Goal: Task Accomplishment & Management: Complete application form

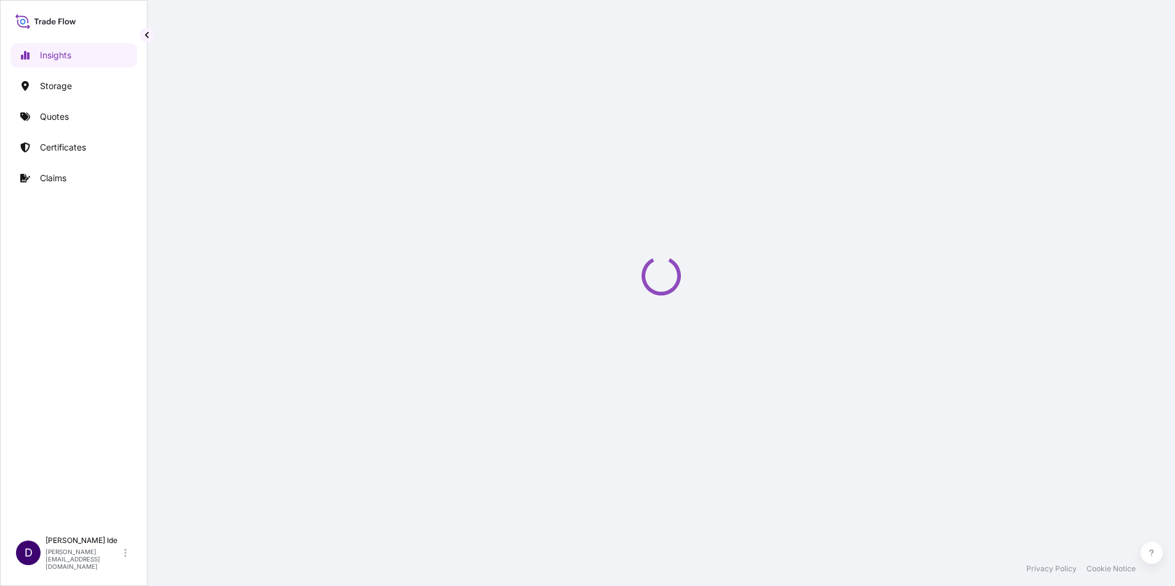
select select "2025"
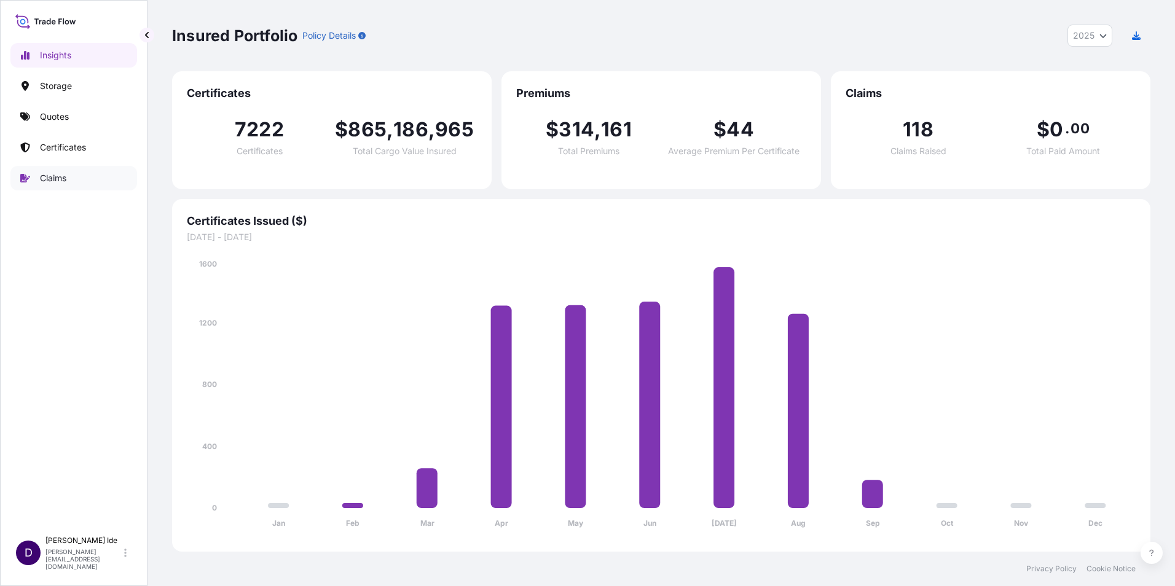
click at [73, 184] on link "Claims" at bounding box center [73, 178] width 127 height 25
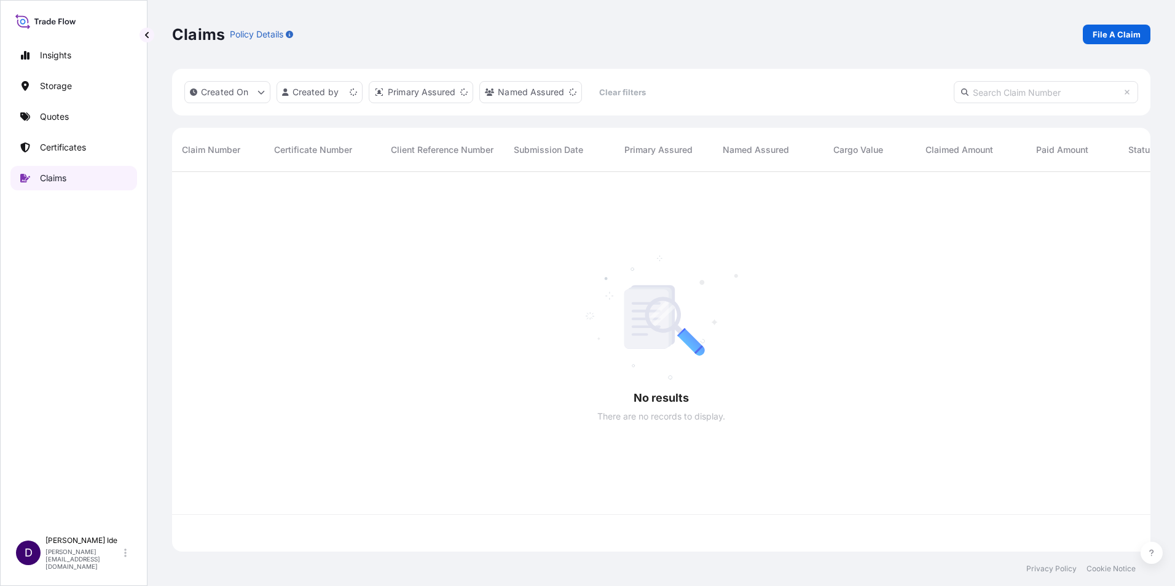
scroll to position [377, 969]
click at [1110, 33] on p "File A Claim" at bounding box center [1117, 34] width 48 height 12
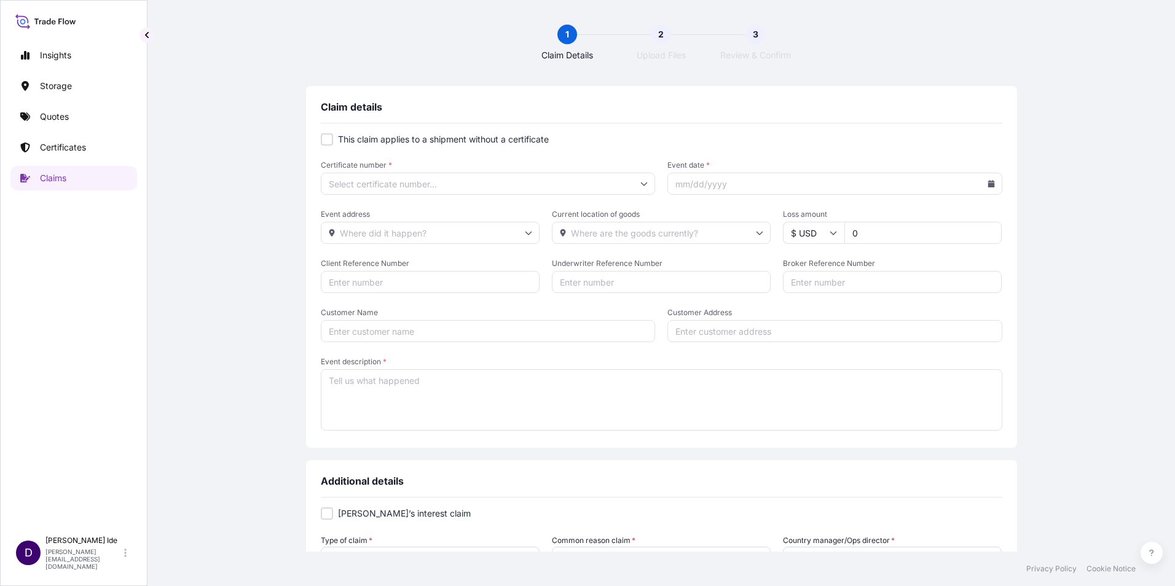
click at [328, 139] on div at bounding box center [327, 139] width 12 height 12
checkbox input "true"
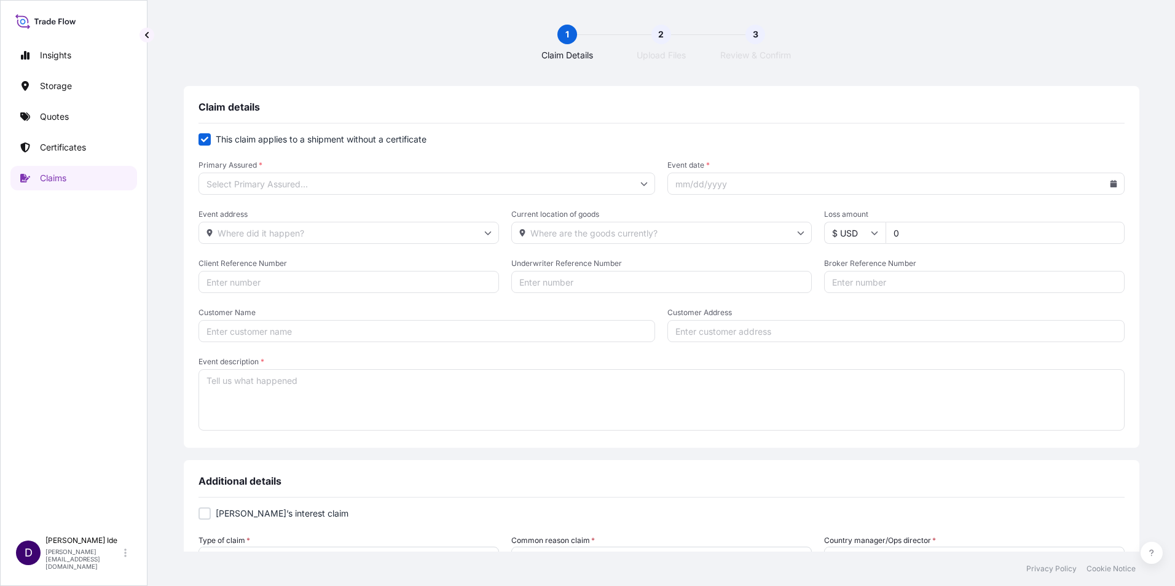
click at [293, 374] on textarea "Event description *" at bounding box center [662, 399] width 926 height 61
type textarea "Missed pre-alert resulting detention and demurrage"
click at [641, 185] on icon at bounding box center [644, 183] width 7 height 7
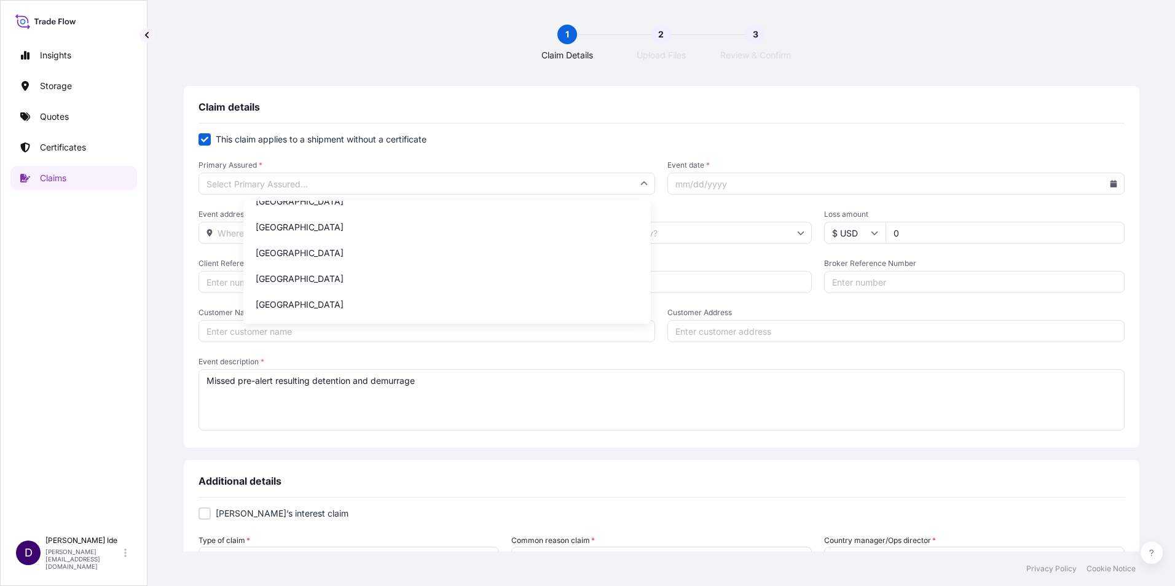
scroll to position [922, 0]
click at [272, 182] on input "Primary Assured *" at bounding box center [427, 184] width 457 height 22
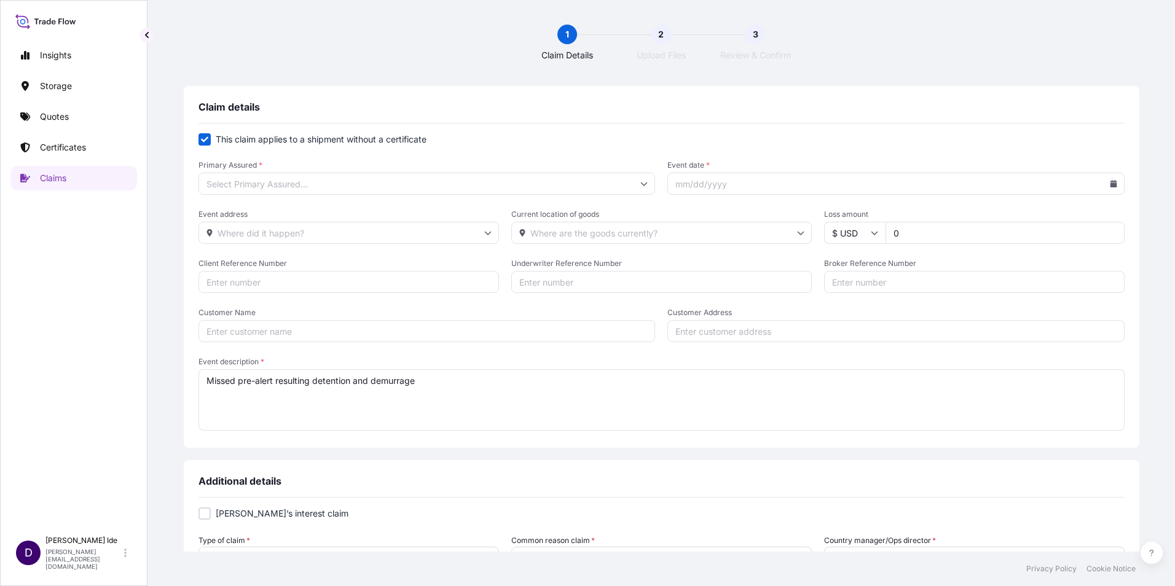
click at [641, 182] on icon at bounding box center [644, 183] width 7 height 7
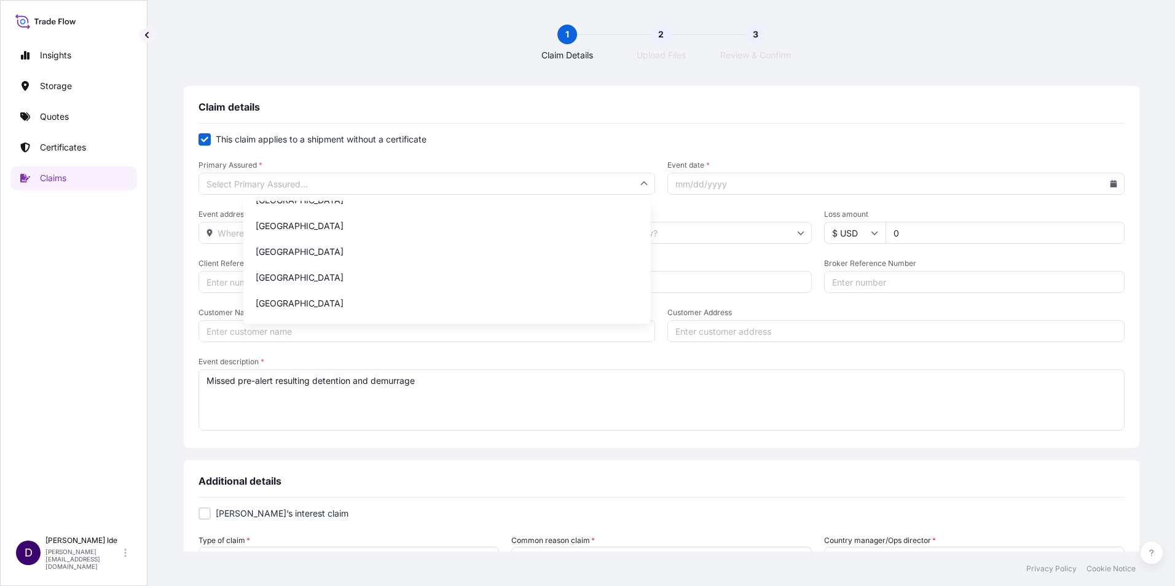
scroll to position [214, 0]
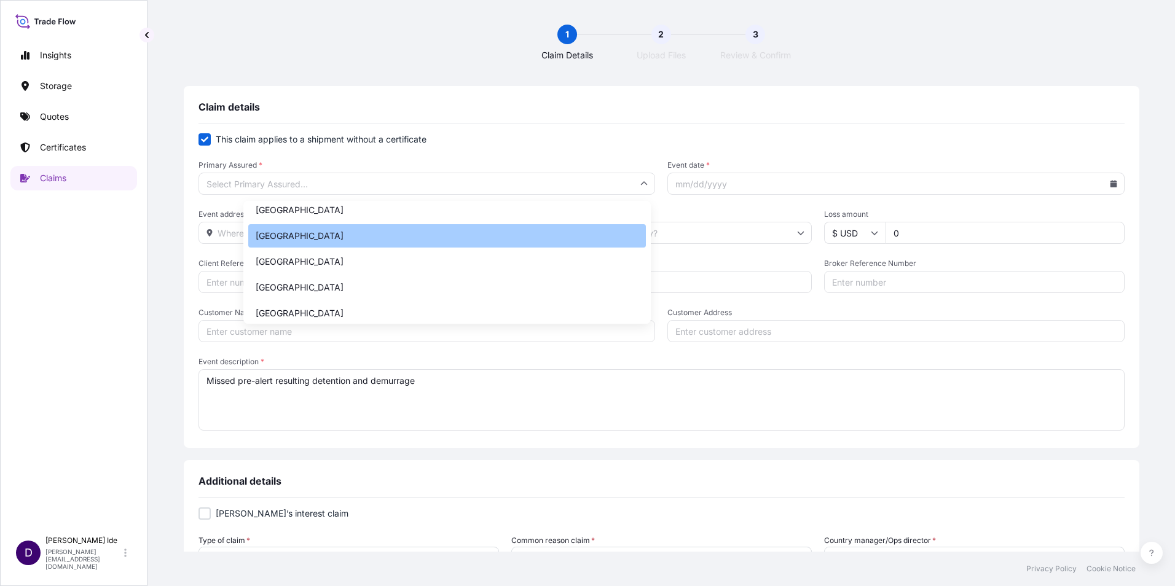
click at [369, 243] on div "[GEOGRAPHIC_DATA]" at bounding box center [447, 235] width 398 height 23
type input "[GEOGRAPHIC_DATA]"
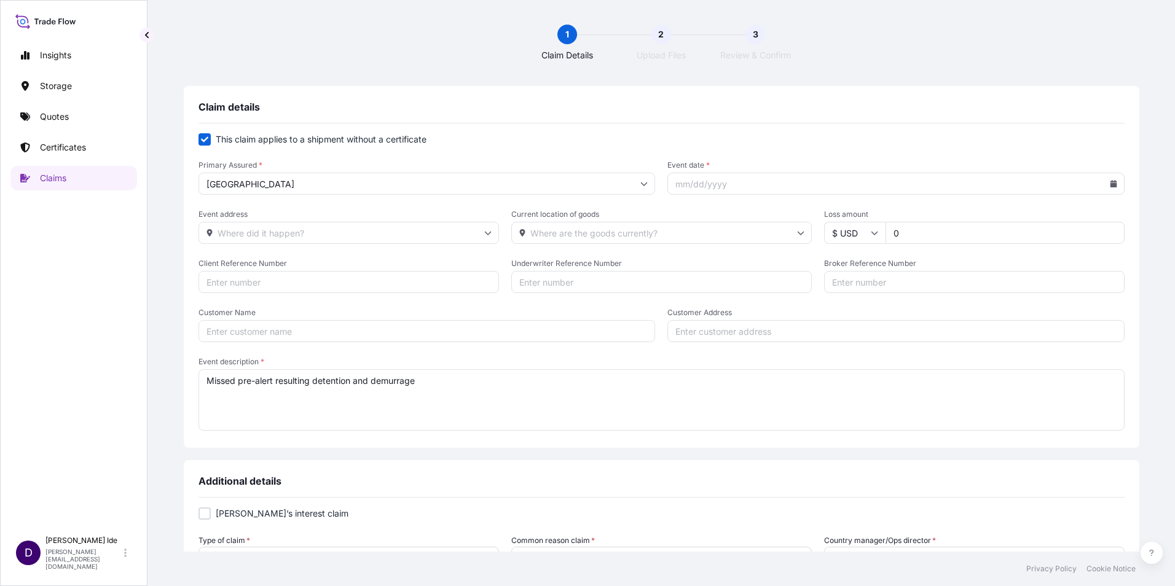
click at [1110, 185] on icon at bounding box center [1113, 183] width 7 height 7
click at [1009, 216] on button at bounding box center [1012, 219] width 20 height 20
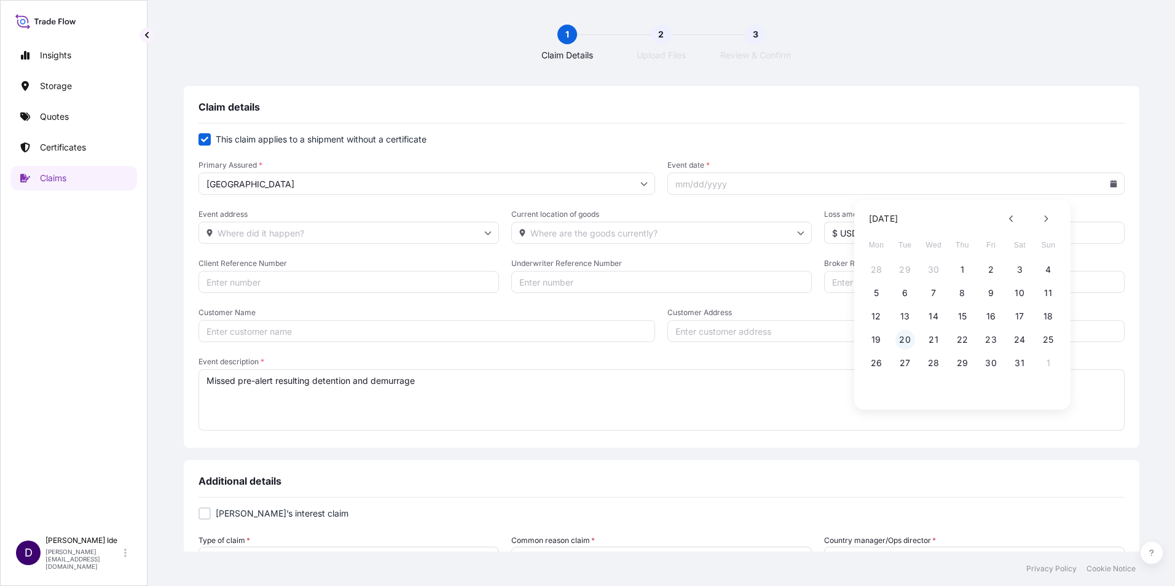
click at [906, 341] on button "20" at bounding box center [906, 340] width 20 height 20
type input "[DATE]"
click at [298, 326] on input "Customer Name" at bounding box center [427, 331] width 457 height 22
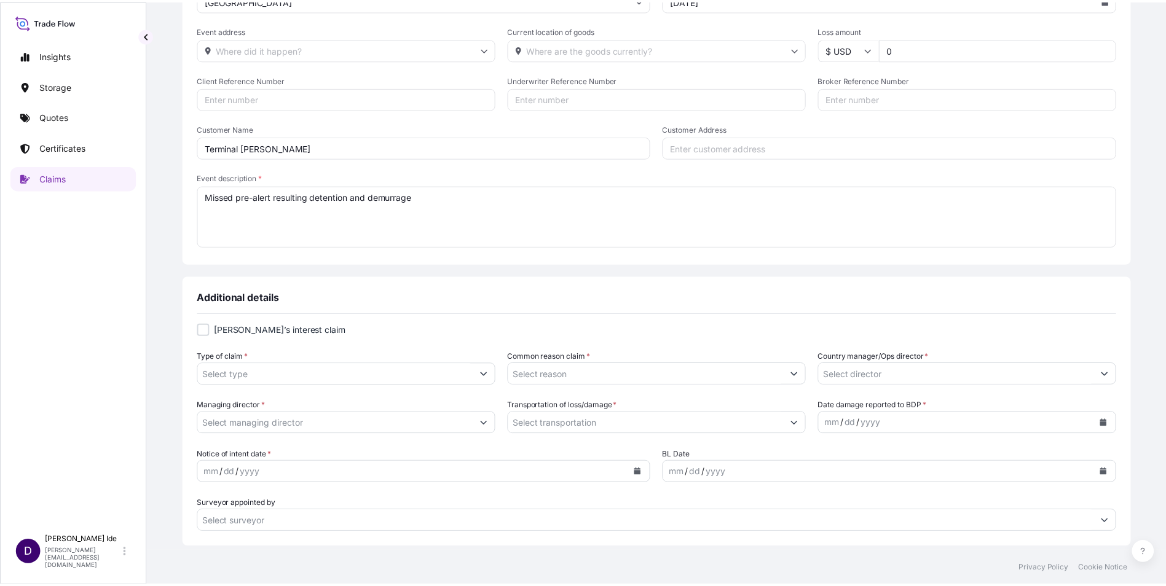
scroll to position [184, 0]
type input "Terminal [PERSON_NAME]"
click at [491, 376] on icon "Show suggestions" at bounding box center [487, 373] width 7 height 7
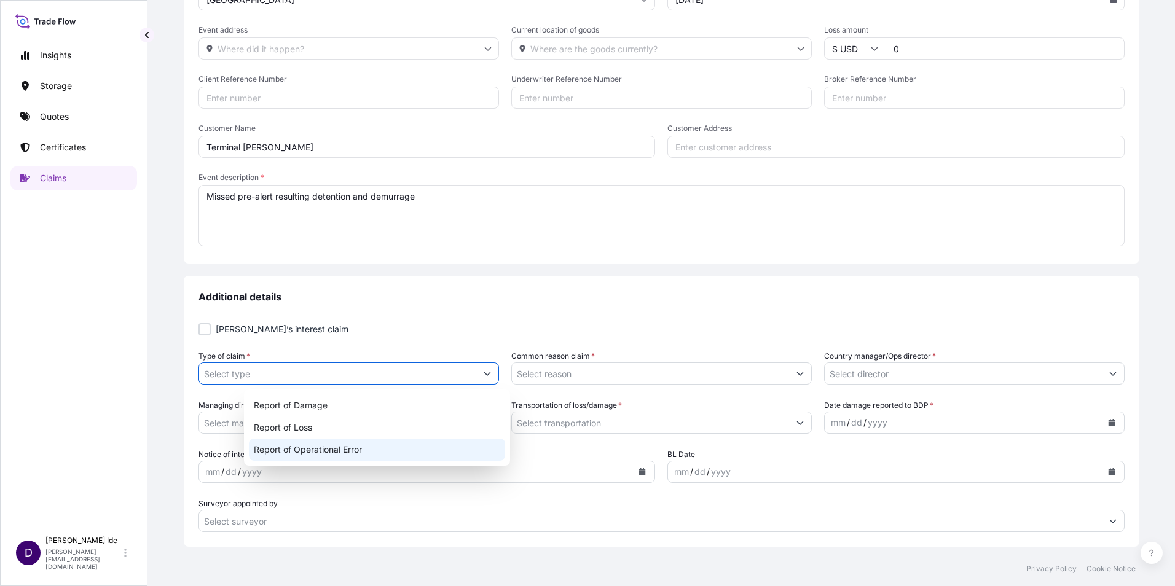
click at [346, 448] on div "Report of Operational Error" at bounding box center [377, 450] width 256 height 22
type input "Report of Operational Error"
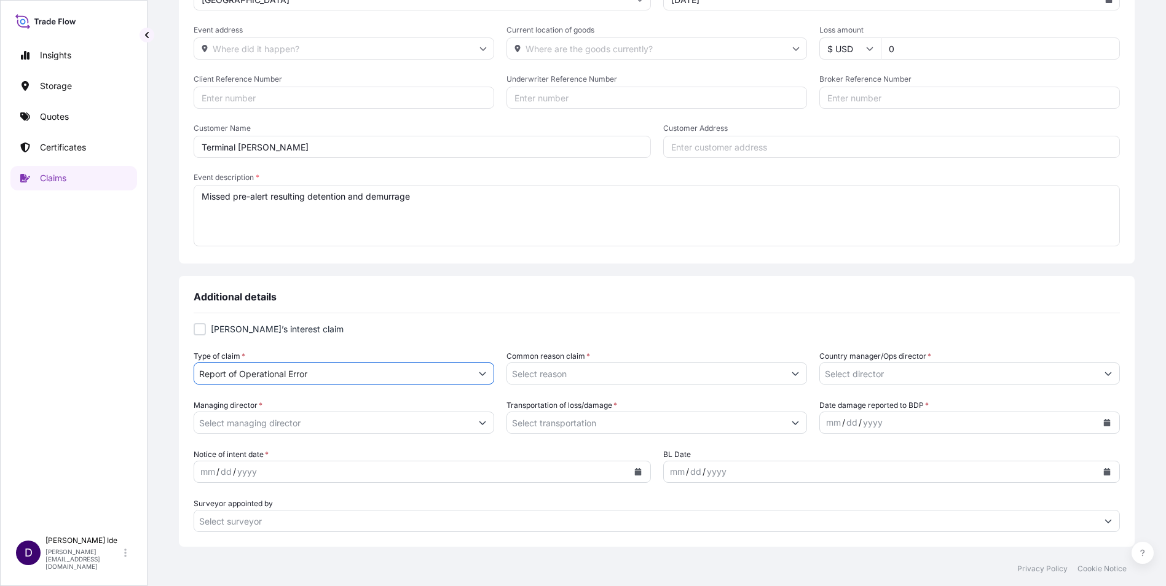
click at [784, 372] on button "Show suggestions" at bounding box center [795, 374] width 22 height 22
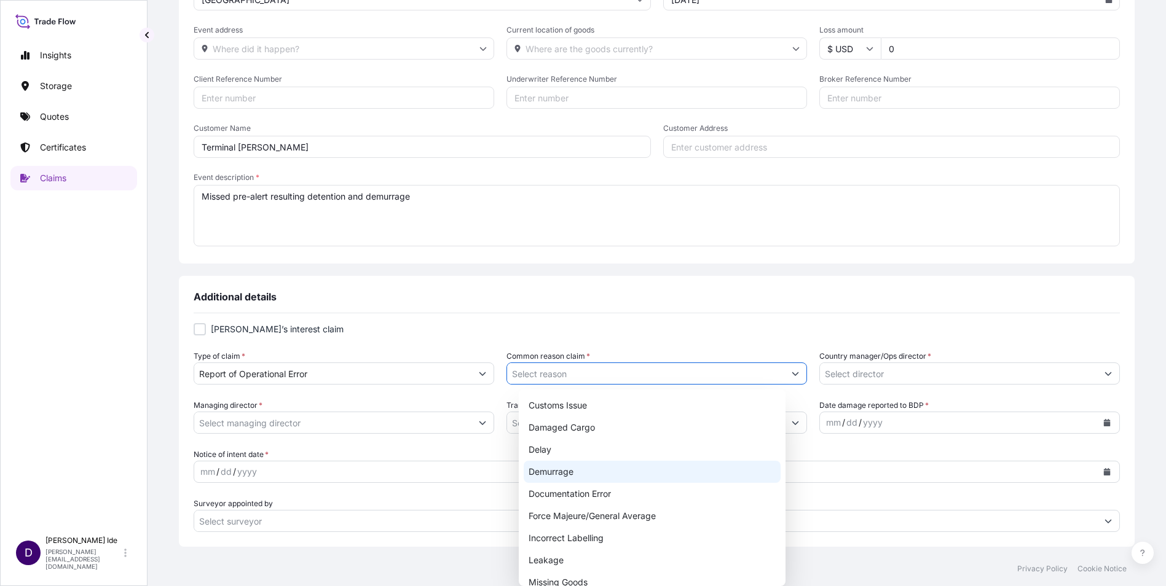
click at [586, 473] on div "Demurrage" at bounding box center [652, 472] width 256 height 22
type input "Demurrage"
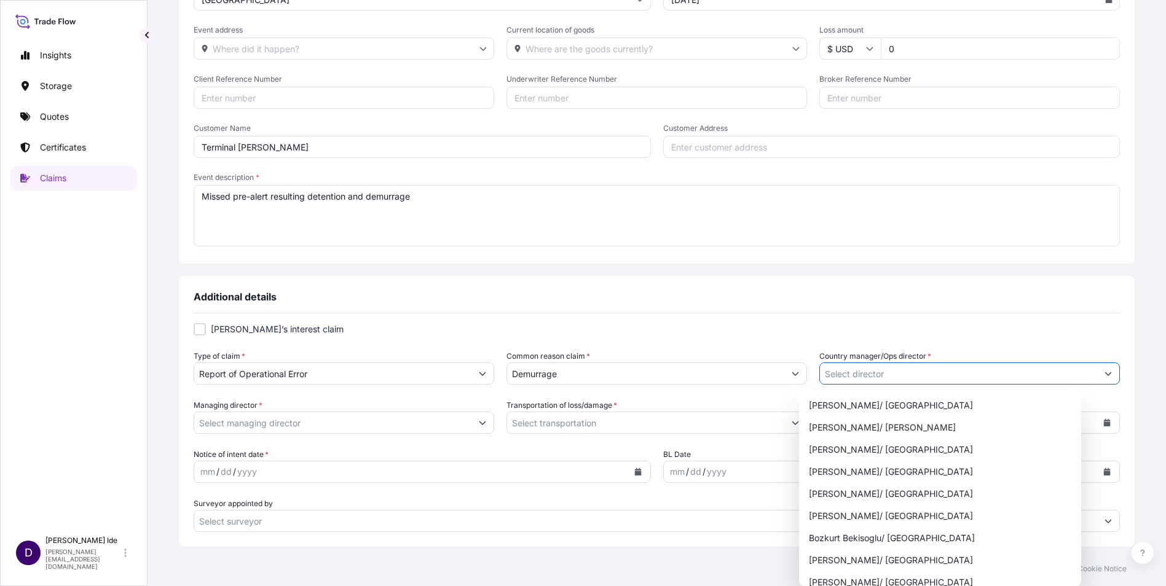
click at [1097, 376] on button "Show suggestions" at bounding box center [1108, 374] width 22 height 22
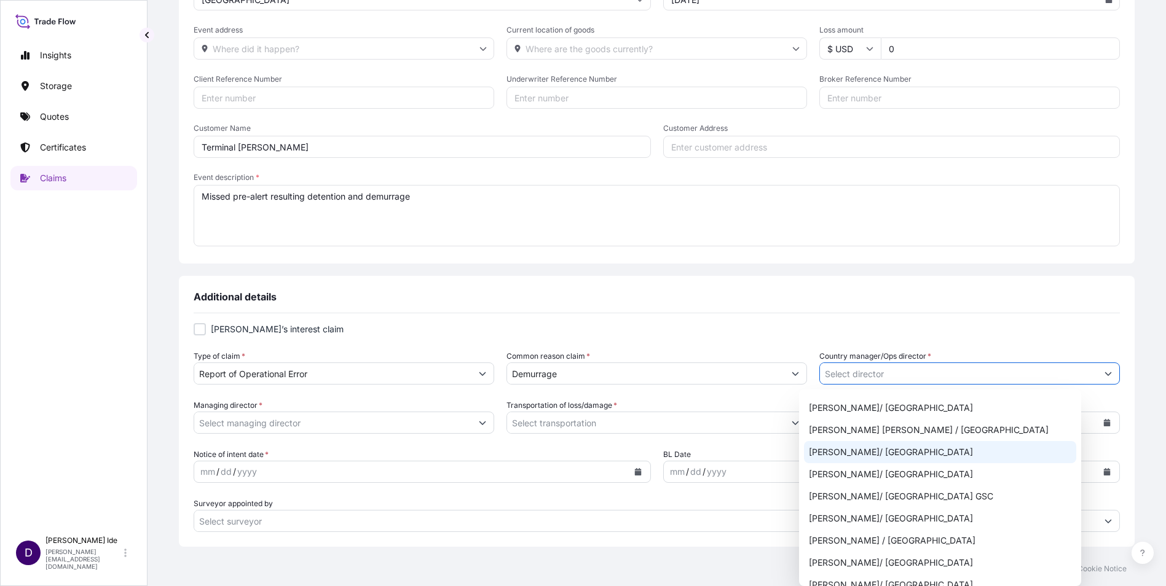
scroll to position [870, 0]
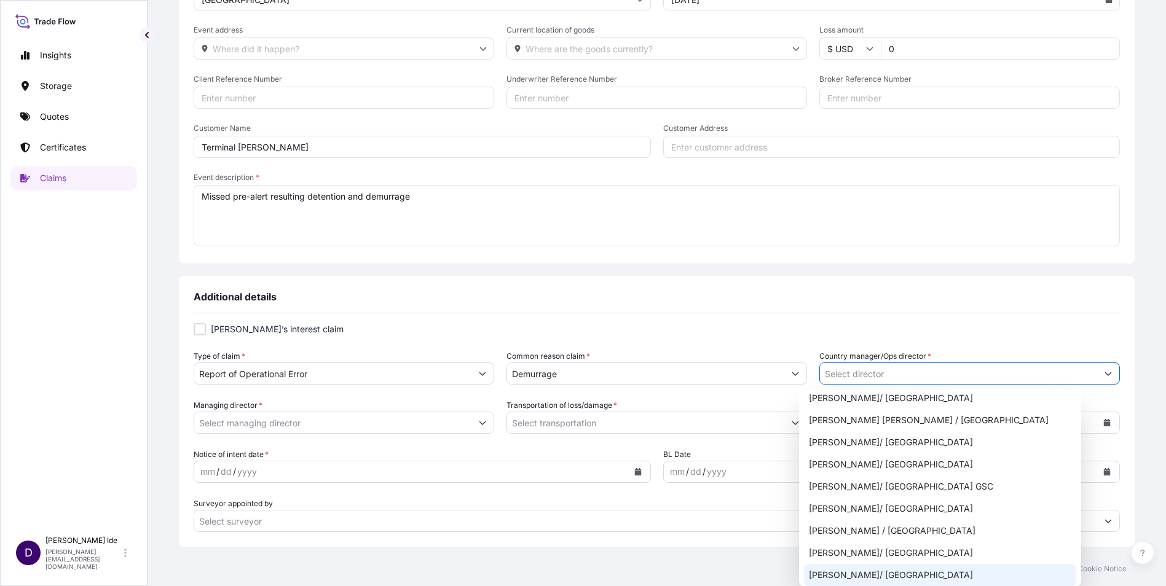
click at [849, 572] on div "[PERSON_NAME]/ [GEOGRAPHIC_DATA]" at bounding box center [940, 575] width 272 height 22
type input "[PERSON_NAME]/ [GEOGRAPHIC_DATA]"
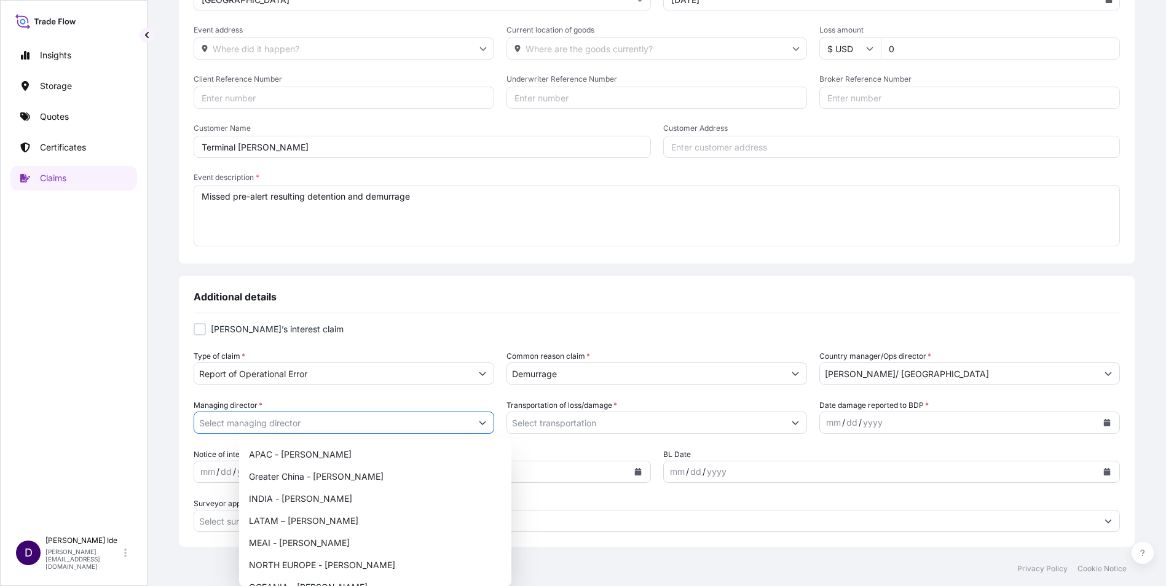
click at [494, 419] on button "Show suggestions" at bounding box center [483, 423] width 22 height 22
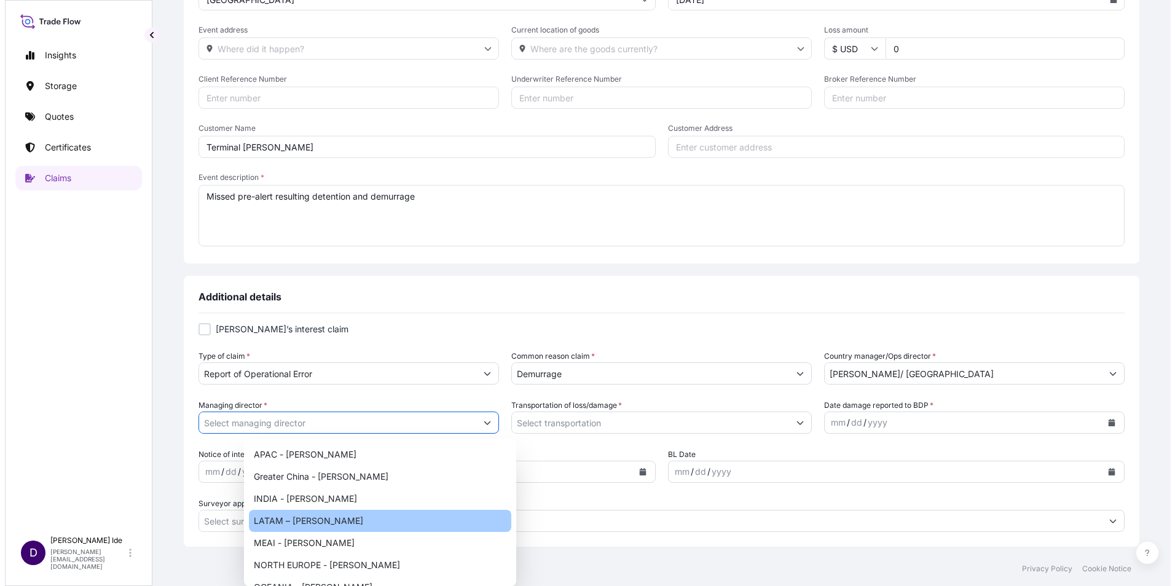
scroll to position [0, 0]
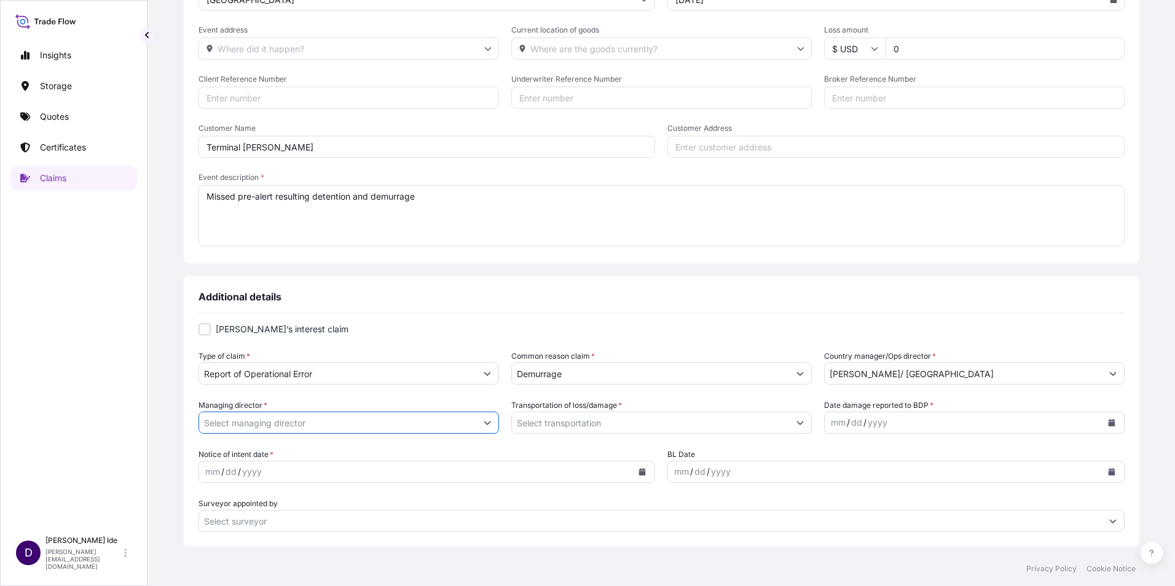
click at [306, 427] on input "Managing director *" at bounding box center [337, 423] width 277 height 22
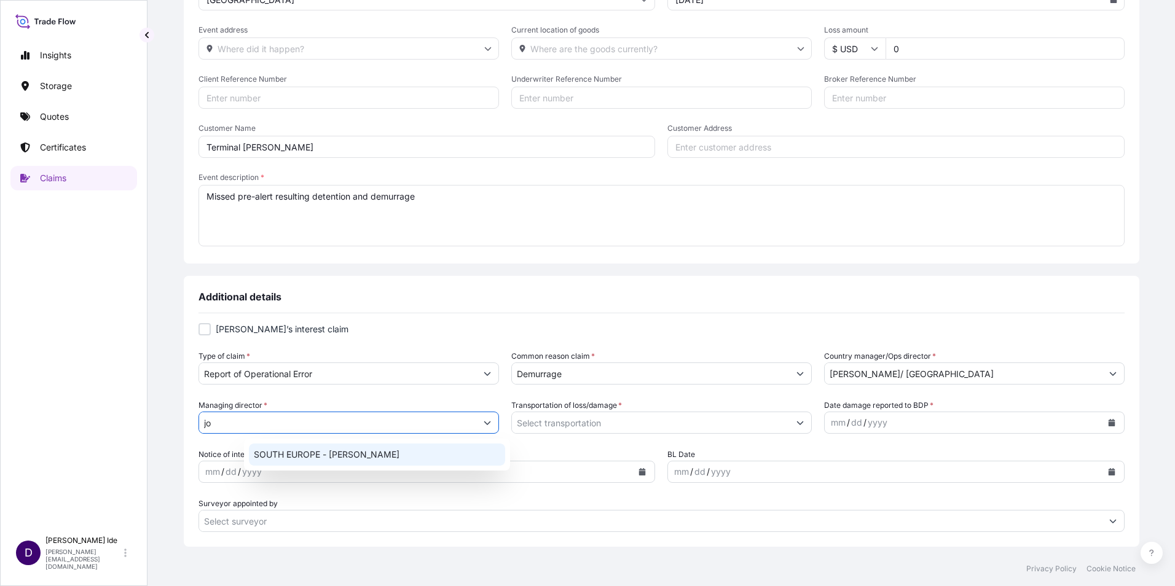
click at [312, 456] on div "SOUTH EUROPE - [PERSON_NAME]" at bounding box center [377, 455] width 256 height 22
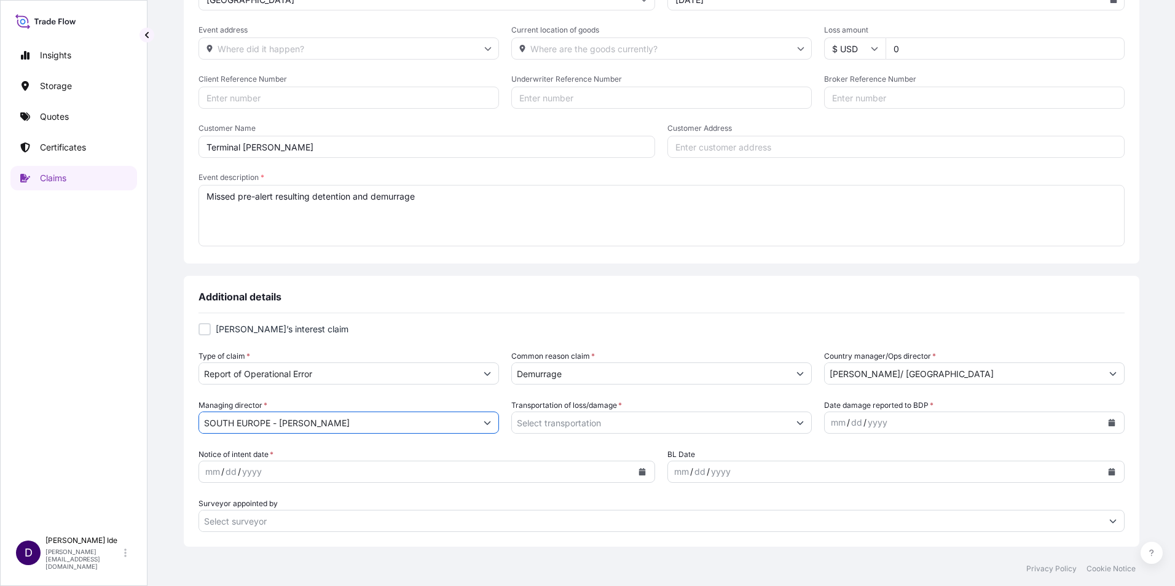
type input "SOUTH EUROPE - [PERSON_NAME]"
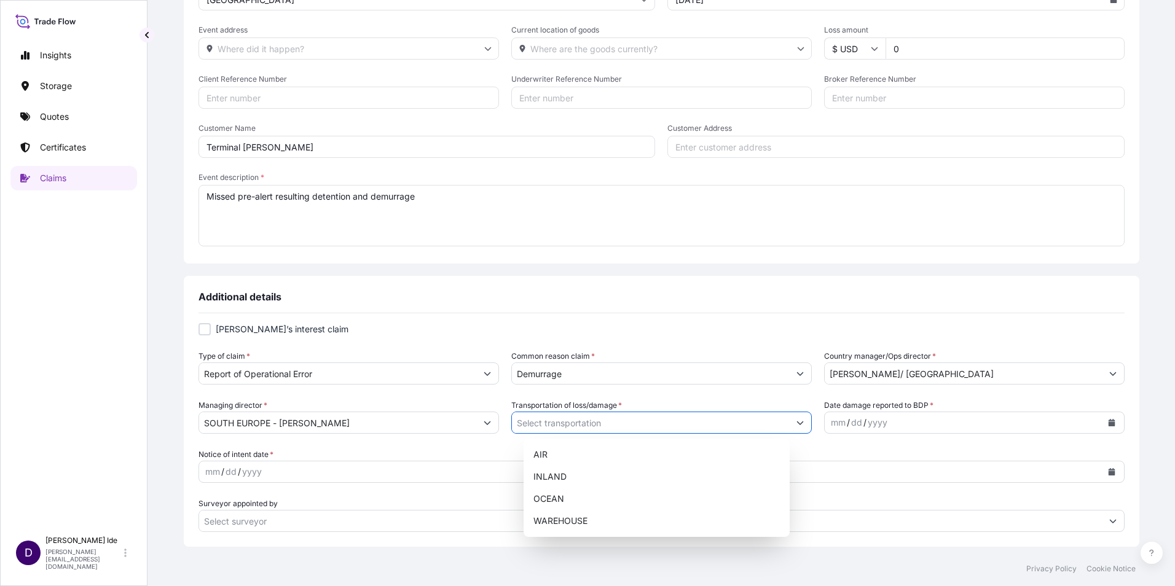
click at [797, 424] on icon "Show suggestions" at bounding box center [800, 424] width 7 height 4
click at [550, 498] on div "OCEAN" at bounding box center [657, 499] width 256 height 22
type input "OCEAN"
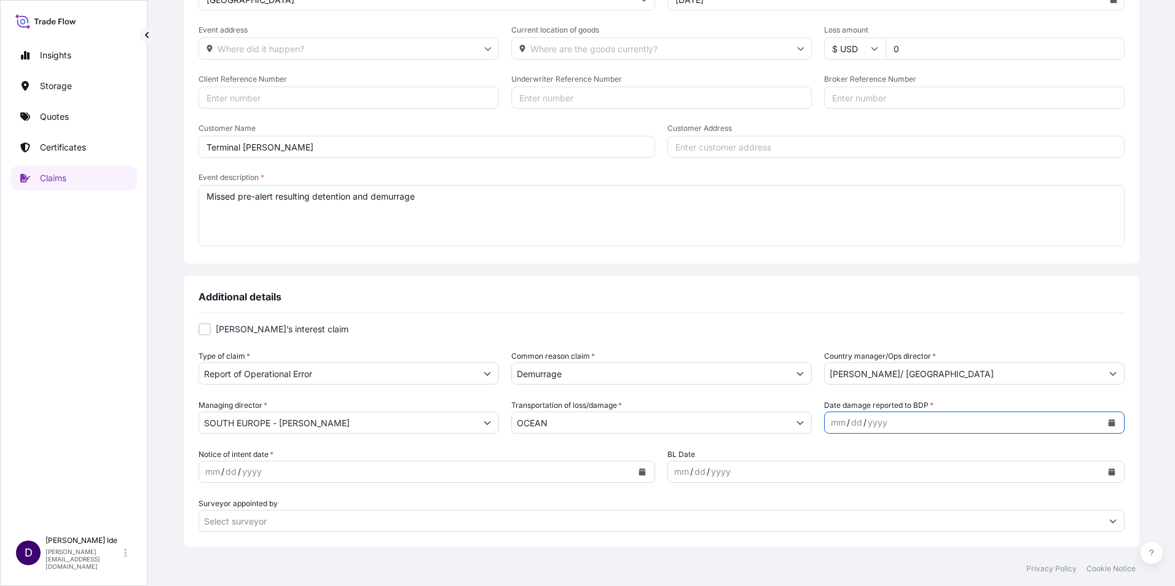
click at [1108, 422] on icon "Calendar" at bounding box center [1111, 422] width 7 height 7
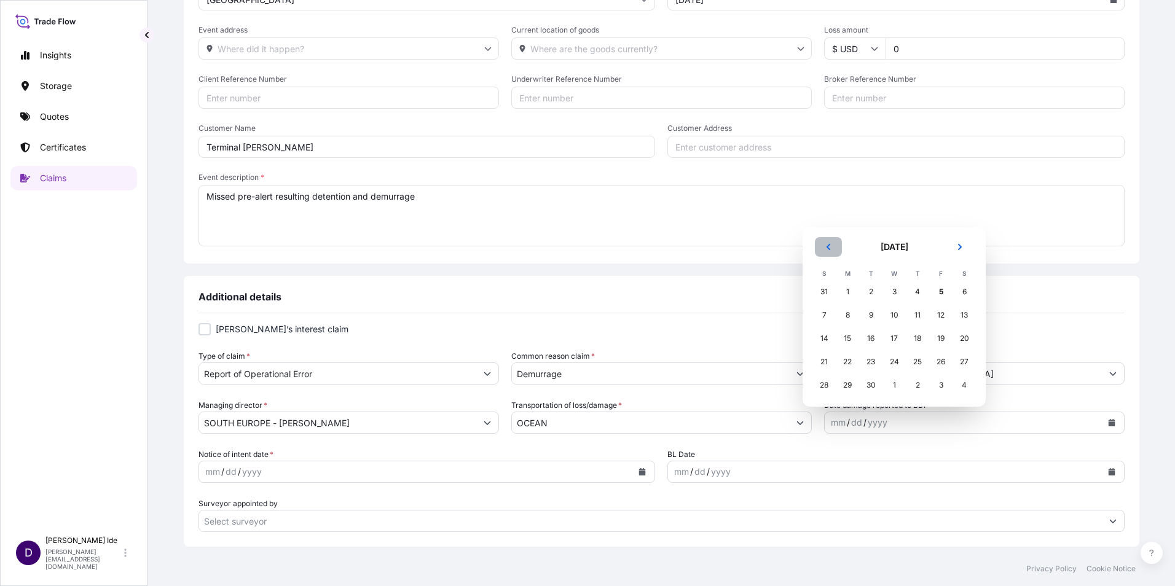
click at [829, 248] on icon "Previous" at bounding box center [829, 247] width 4 height 6
click at [827, 228] on button "Previous" at bounding box center [828, 224] width 27 height 20
click at [941, 339] on div "18" at bounding box center [941, 339] width 22 height 22
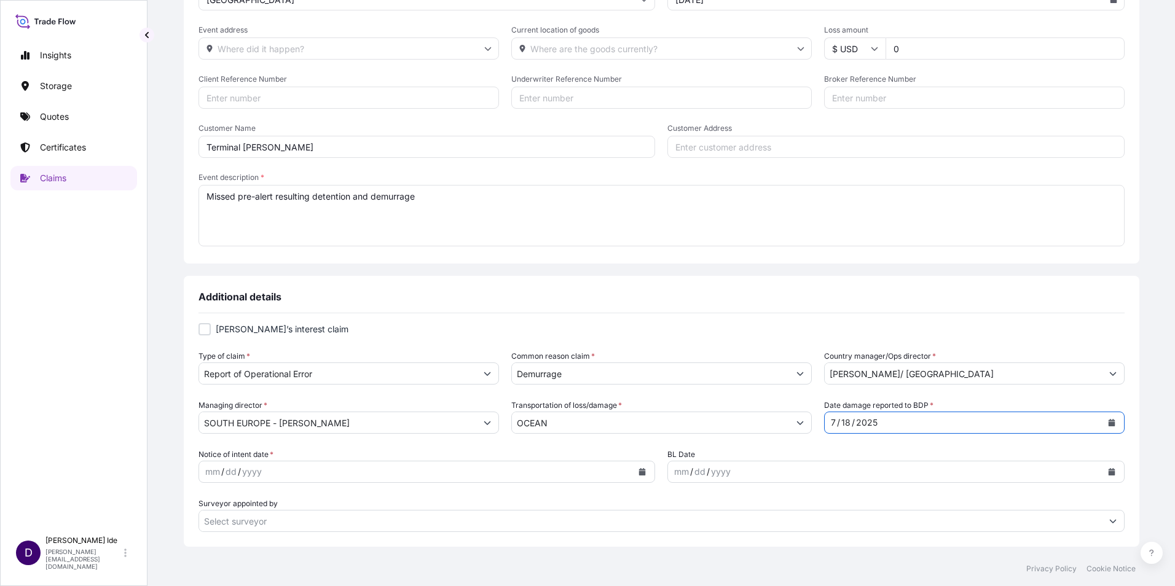
click at [639, 473] on icon "Calendar" at bounding box center [642, 471] width 7 height 7
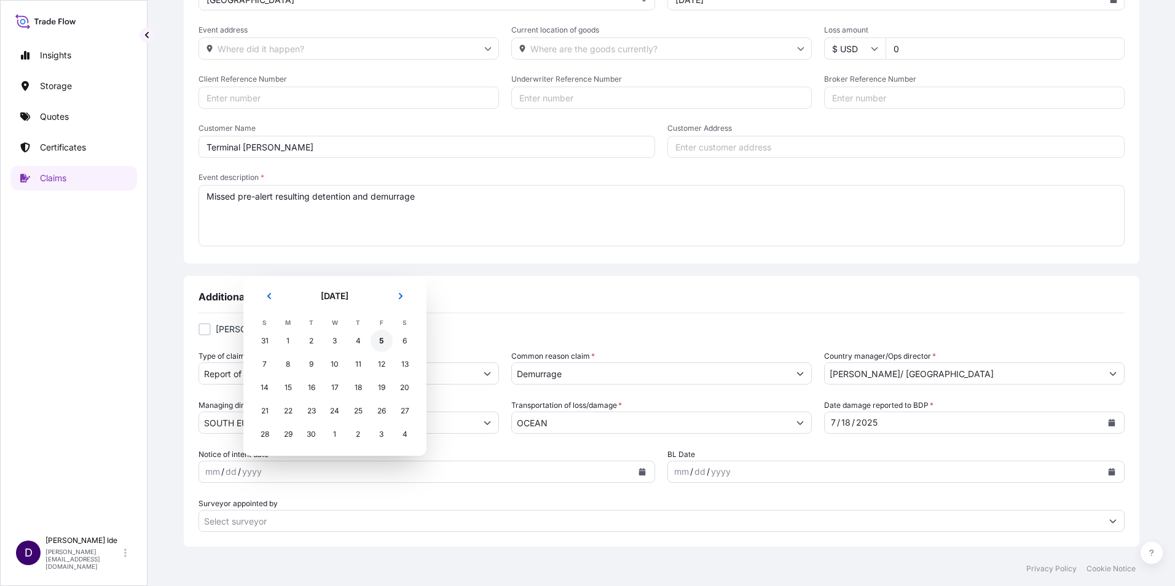
click at [381, 338] on div "5" at bounding box center [382, 341] width 22 height 22
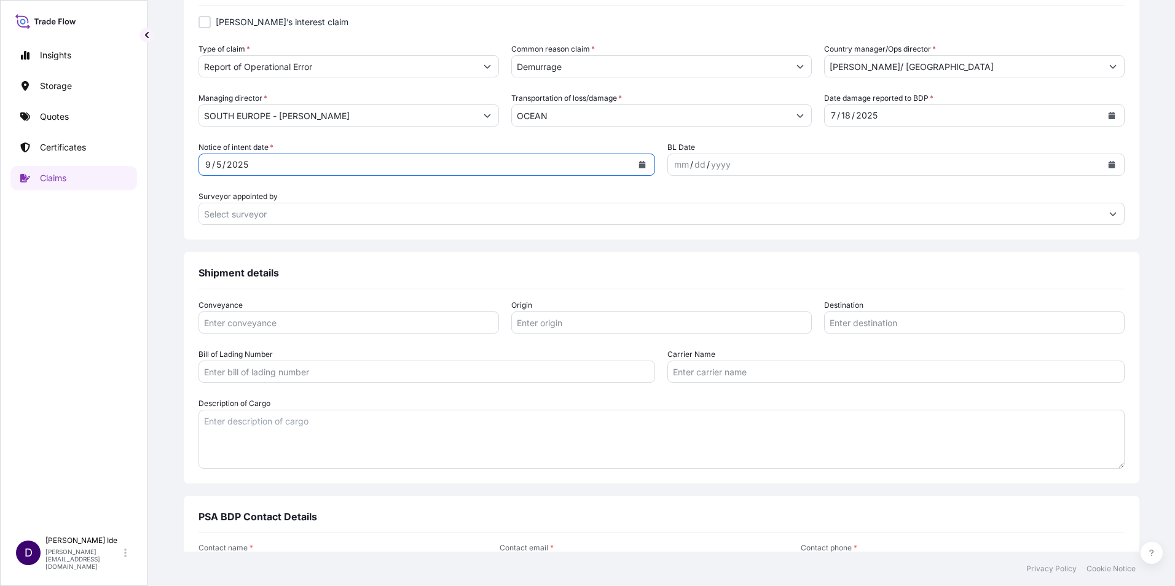
scroll to position [604, 0]
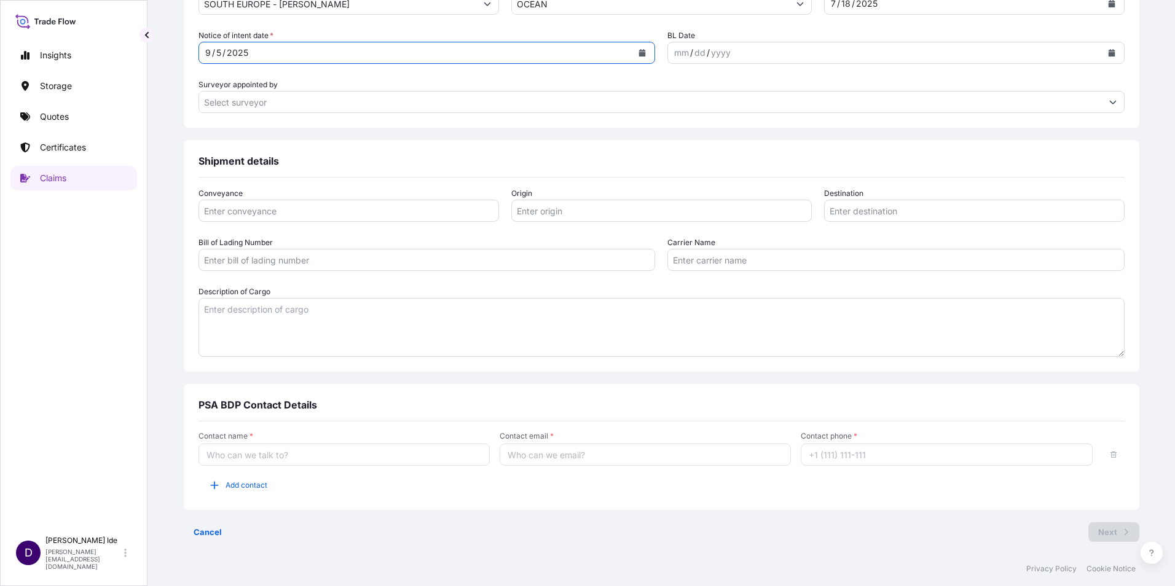
click at [317, 456] on input "Contact name *" at bounding box center [344, 455] width 291 height 22
type input "[PERSON_NAME]"
type input "[PERSON_NAME][EMAIL_ADDRESS][DOMAIN_NAME]"
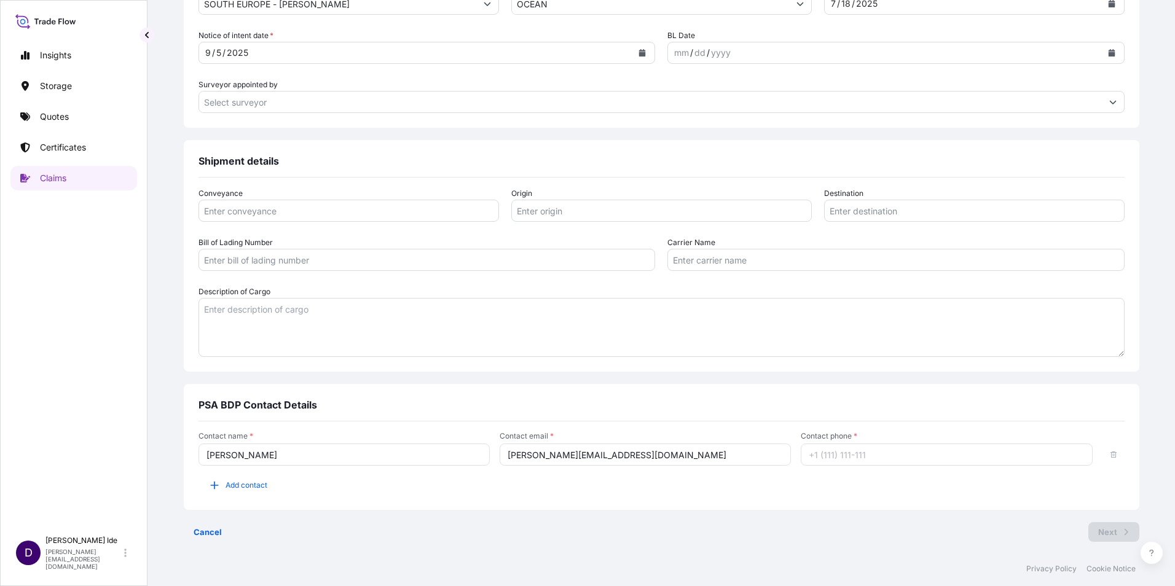
type input "12156298934"
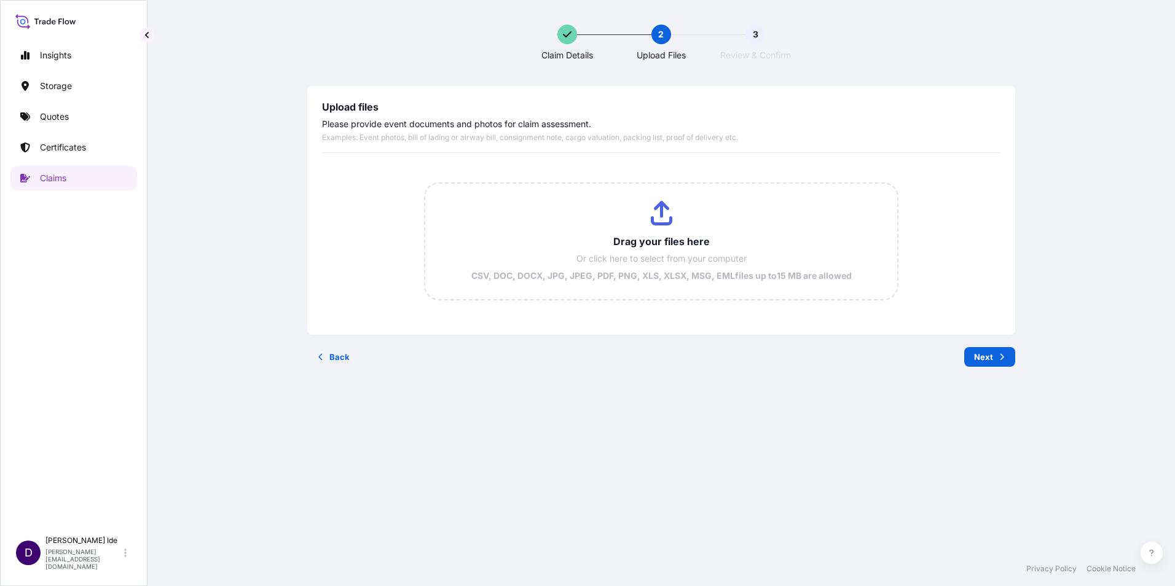
scroll to position [0, 0]
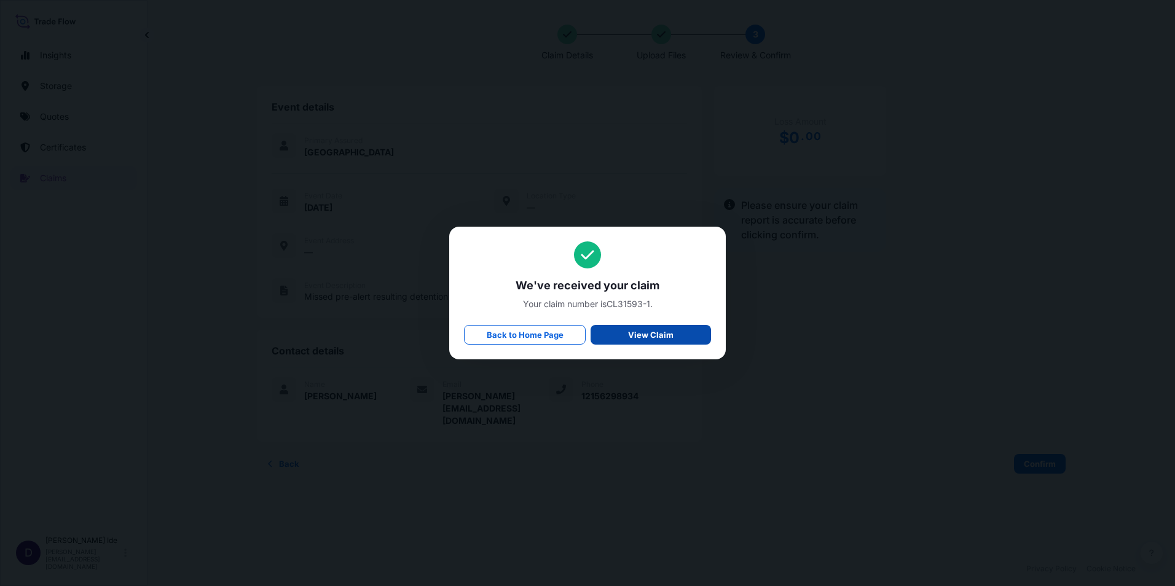
click at [644, 337] on p "View Claim" at bounding box center [650, 335] width 45 height 12
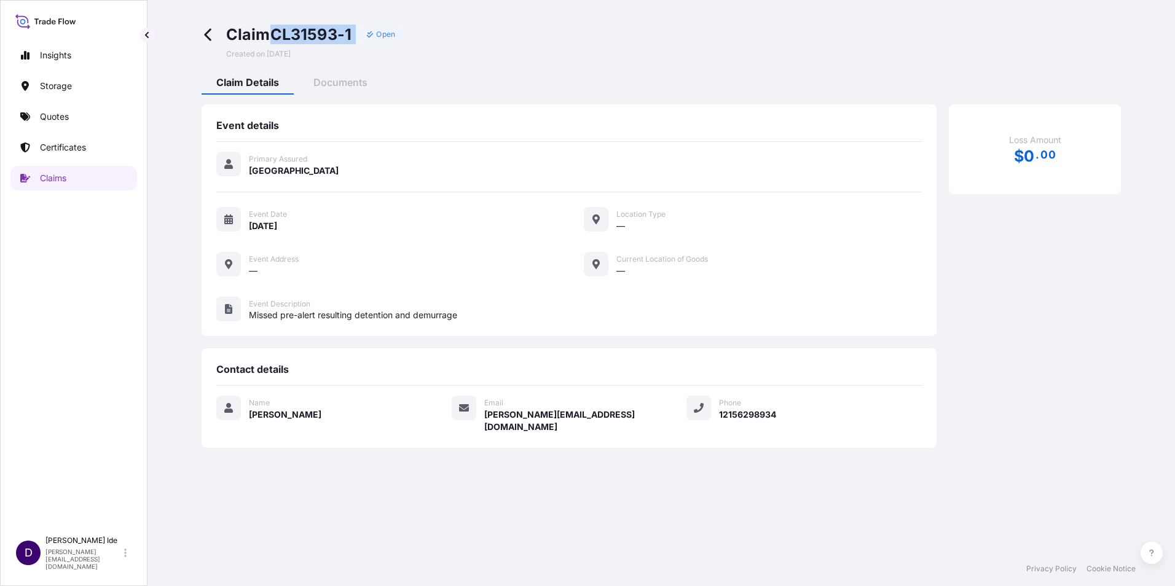
drag, startPoint x: 360, startPoint y: 32, endPoint x: 277, endPoint y: 34, distance: 83.0
click at [277, 34] on div "Claim CL31593-1 Open" at bounding box center [314, 35] width 177 height 20
drag, startPoint x: 277, startPoint y: 34, endPoint x: 285, endPoint y: 36, distance: 8.2
copy div "CL31593-1"
click at [63, 178] on p "Claims" at bounding box center [53, 178] width 26 height 12
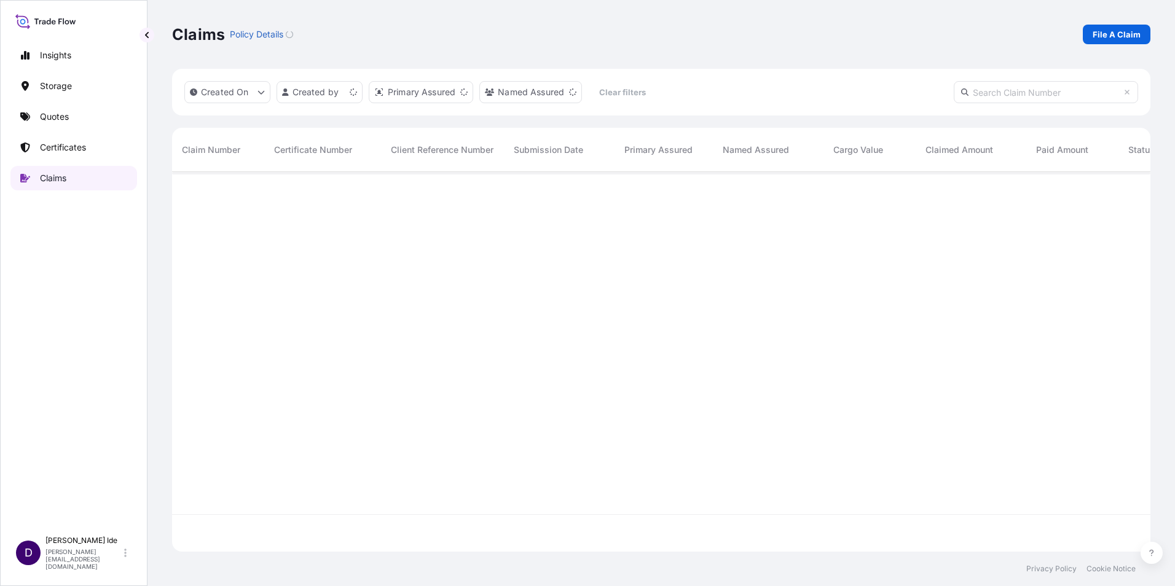
scroll to position [377, 969]
click at [1118, 33] on p "File A Claim" at bounding box center [1117, 34] width 48 height 12
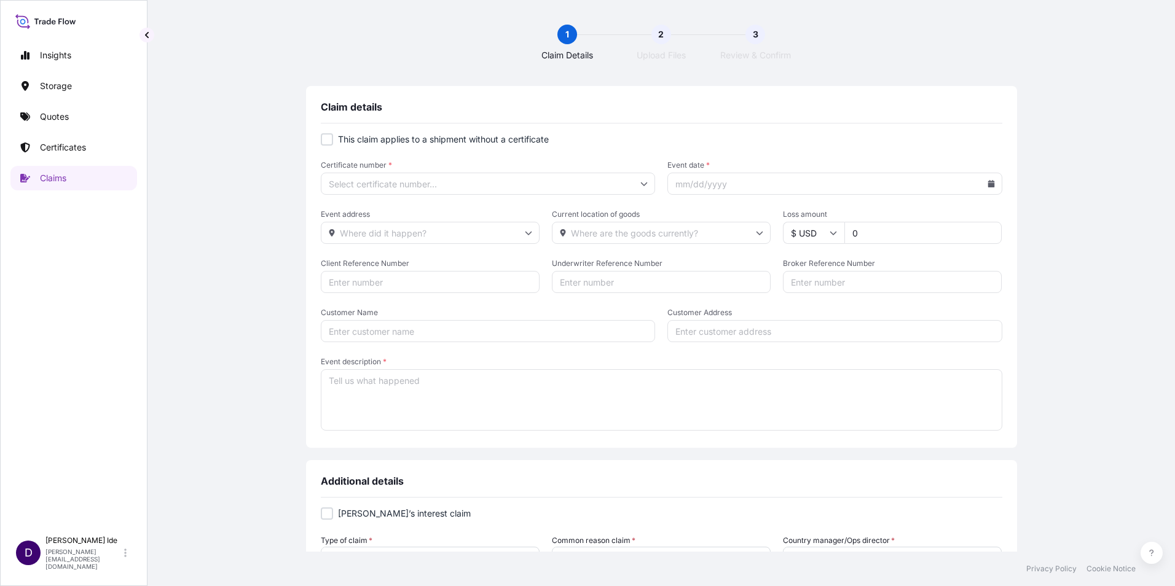
click at [325, 139] on div at bounding box center [327, 139] width 12 height 12
checkbox input "true"
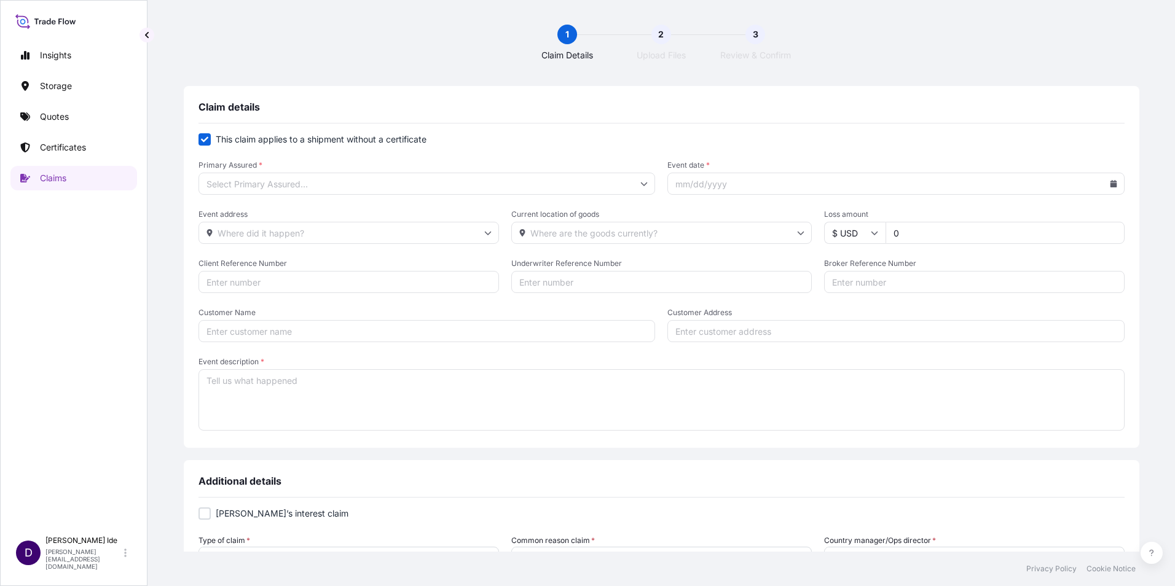
drag, startPoint x: 884, startPoint y: 234, endPoint x: 829, endPoint y: 237, distance: 54.8
click at [829, 237] on div "$ USD 0" at bounding box center [974, 233] width 301 height 22
type input "2763.01"
click at [296, 384] on textarea "Event description *" at bounding box center [662, 399] width 926 height 61
type textarea "Additional charges due container being booked to port instead of door"
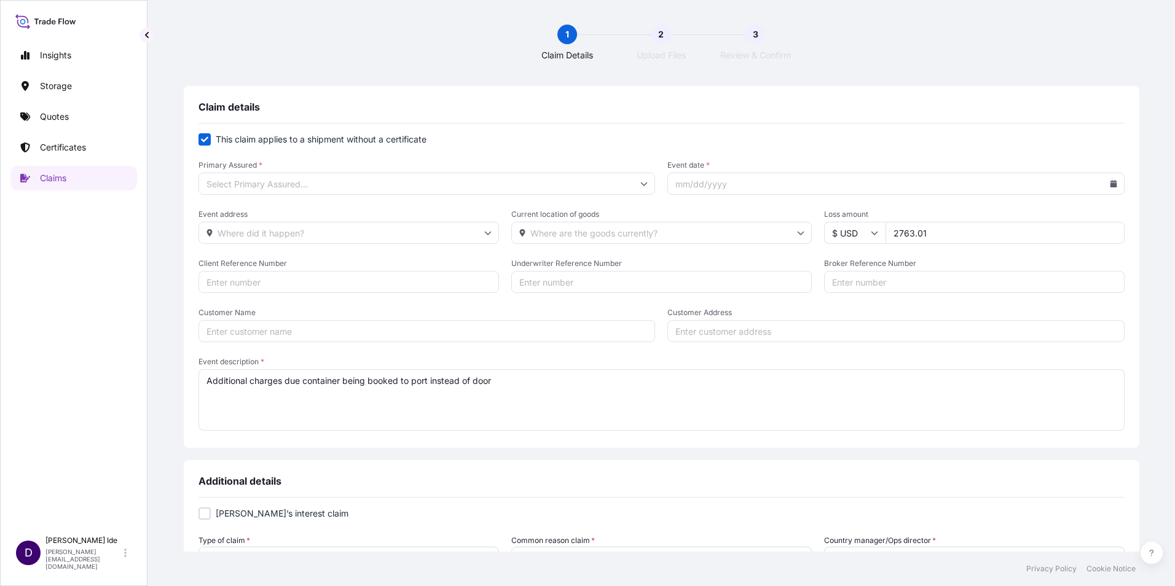
click at [642, 183] on icon at bounding box center [644, 185] width 7 height 4
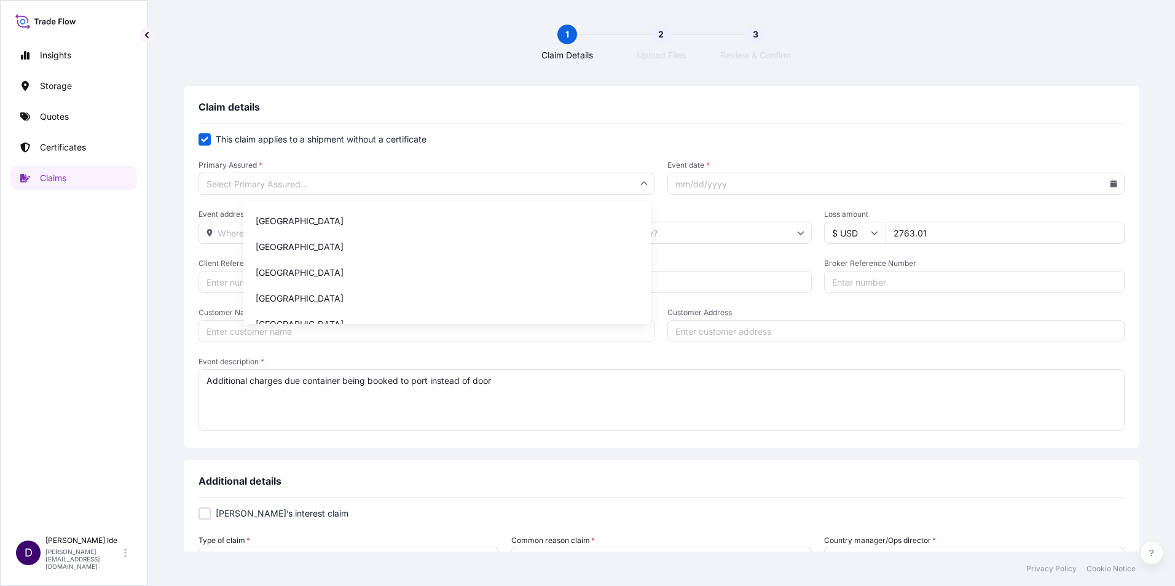
scroll to position [162, 0]
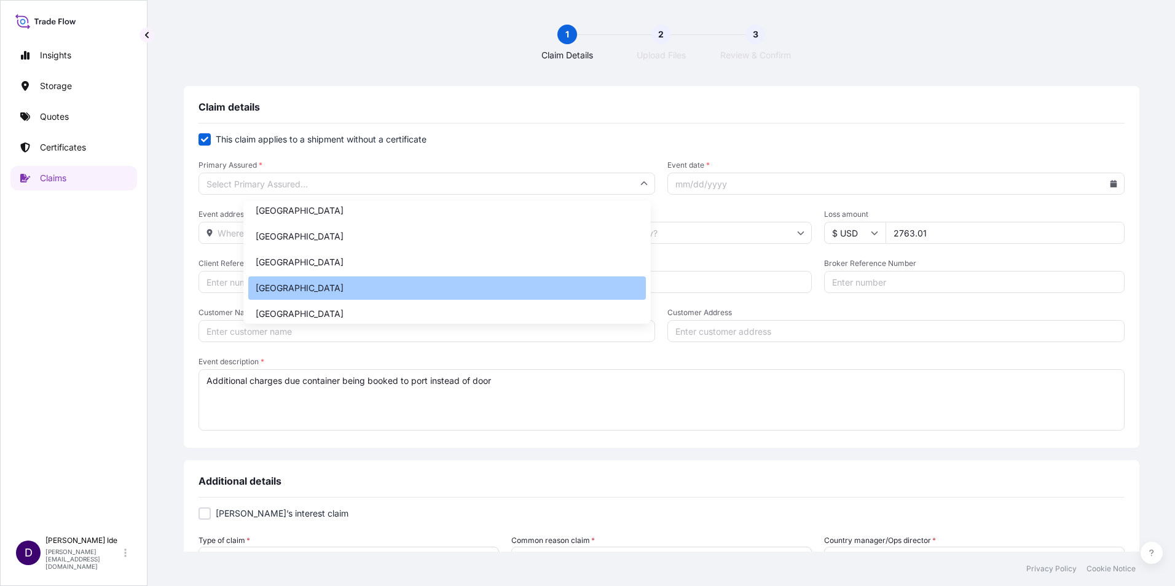
click at [330, 290] on div "[GEOGRAPHIC_DATA]" at bounding box center [447, 288] width 398 height 23
type input "[GEOGRAPHIC_DATA]"
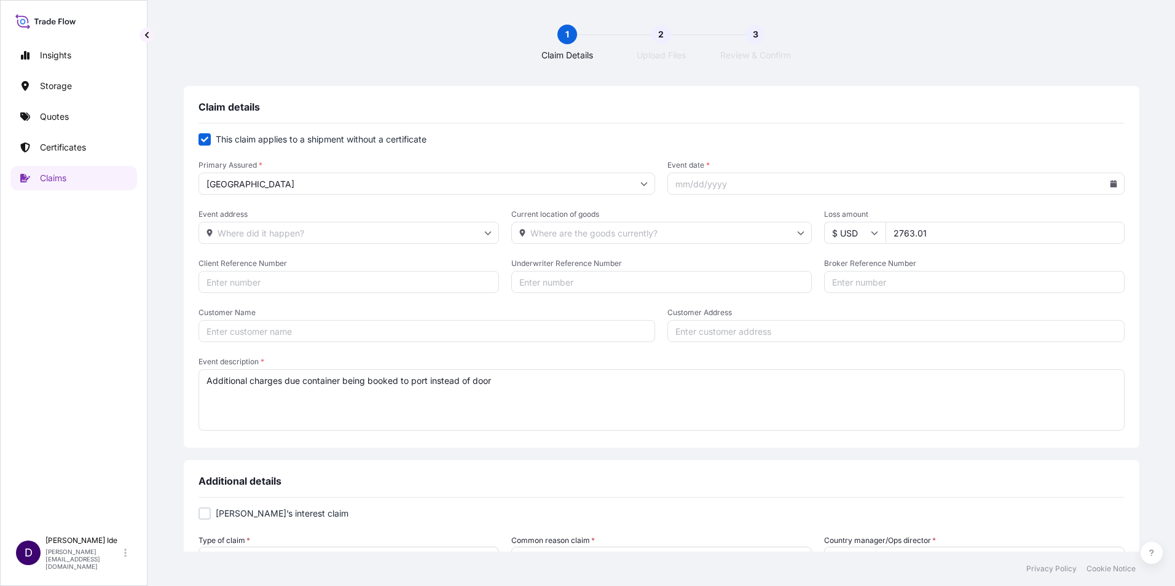
click at [1110, 185] on icon at bounding box center [1113, 183] width 7 height 7
click at [1012, 217] on icon at bounding box center [1011, 219] width 4 height 7
click at [1012, 218] on icon at bounding box center [1011, 219] width 4 height 7
click at [1046, 219] on icon at bounding box center [1046, 218] width 5 height 7
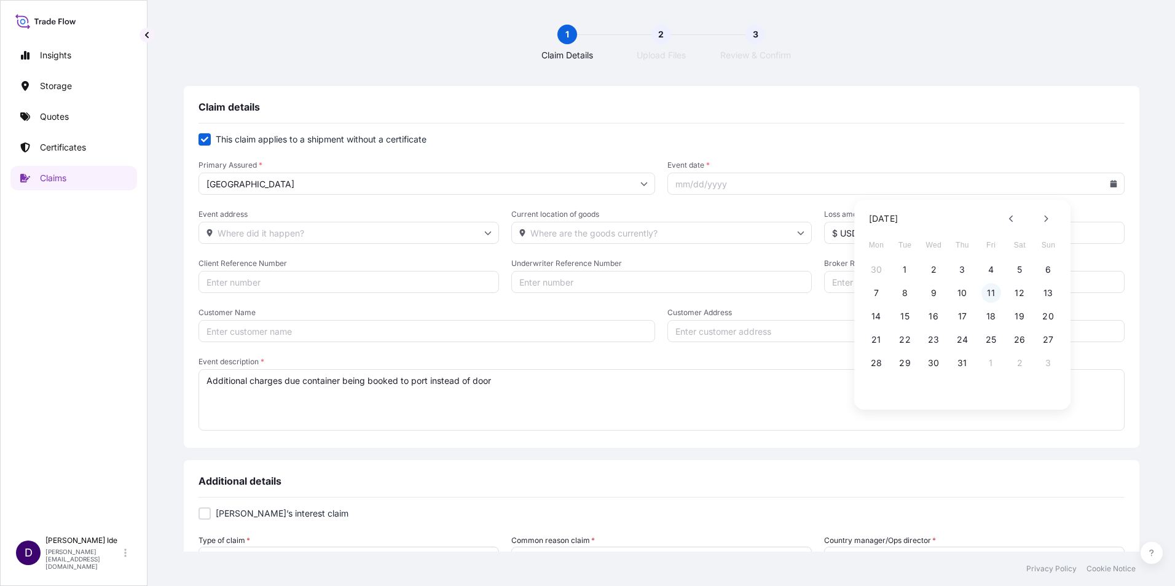
click at [993, 291] on button "11" at bounding box center [992, 293] width 20 height 20
type input "[DATE]"
click at [264, 333] on input "Customer Name" at bounding box center [427, 331] width 457 height 22
click at [335, 334] on input "MW Aftermarket" at bounding box center [427, 331] width 457 height 22
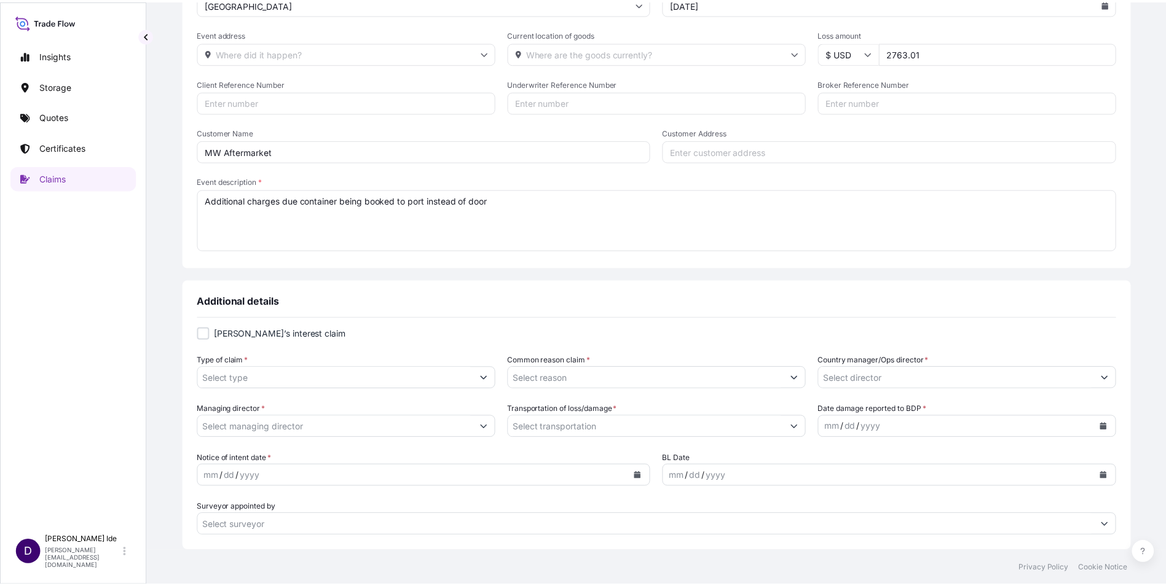
scroll to position [184, 0]
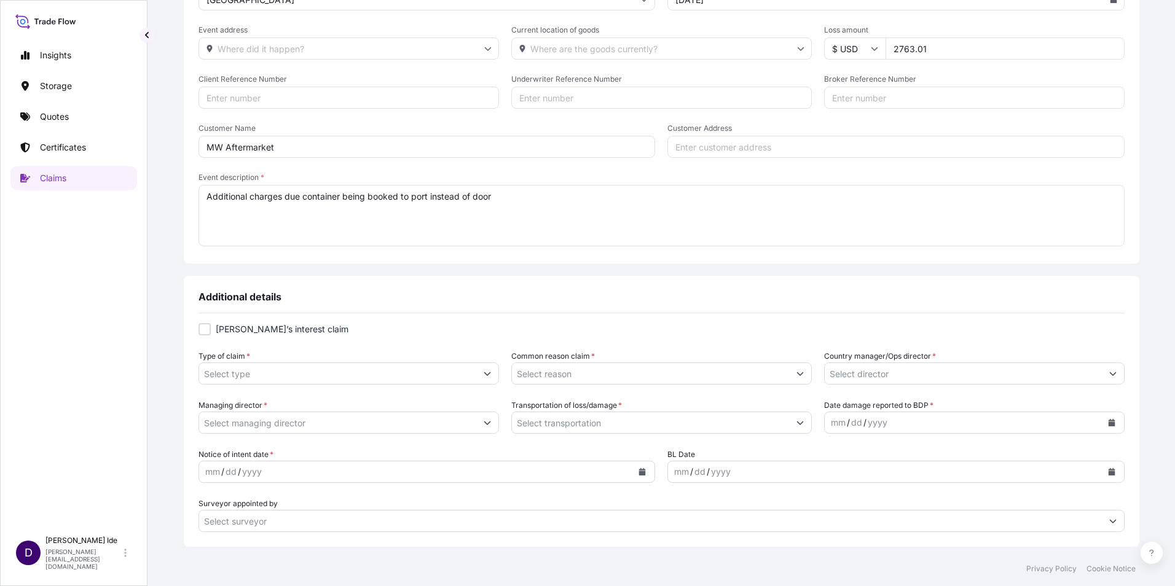
type input "MW Aftermarket"
click at [499, 375] on button "Show suggestions" at bounding box center [487, 374] width 22 height 22
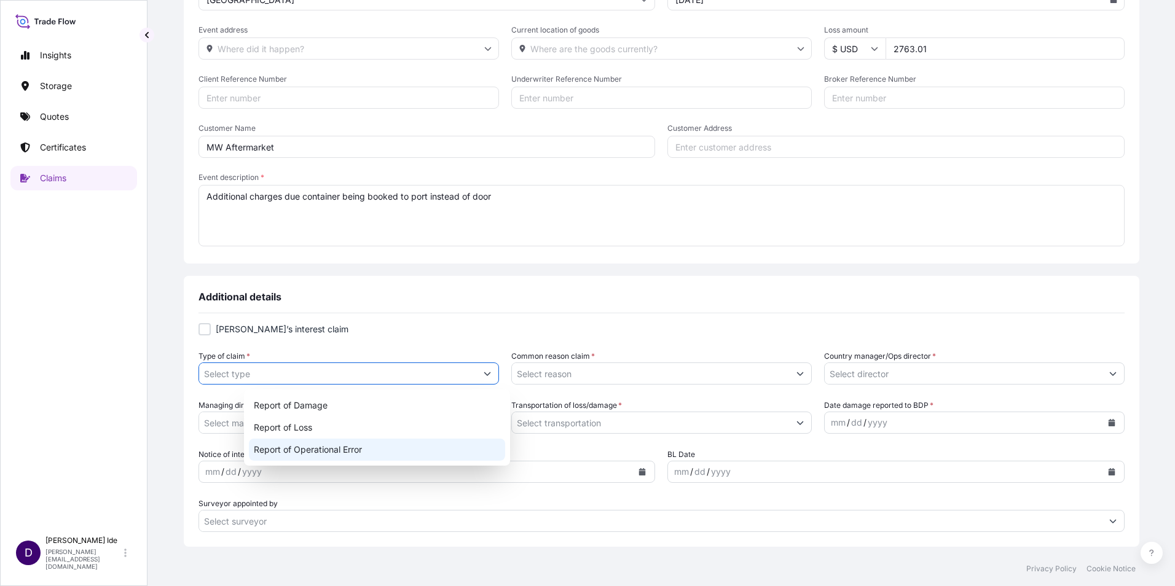
click at [289, 444] on div "Report of Operational Error" at bounding box center [377, 450] width 256 height 22
type input "Report of Operational Error"
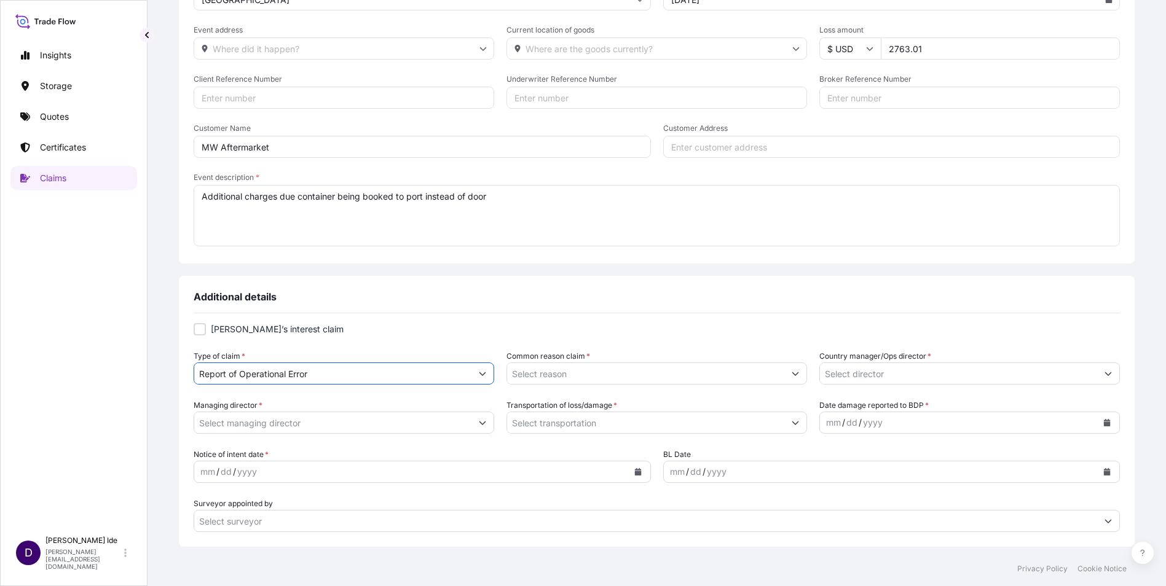
click at [792, 373] on icon "Show suggestions" at bounding box center [795, 373] width 7 height 7
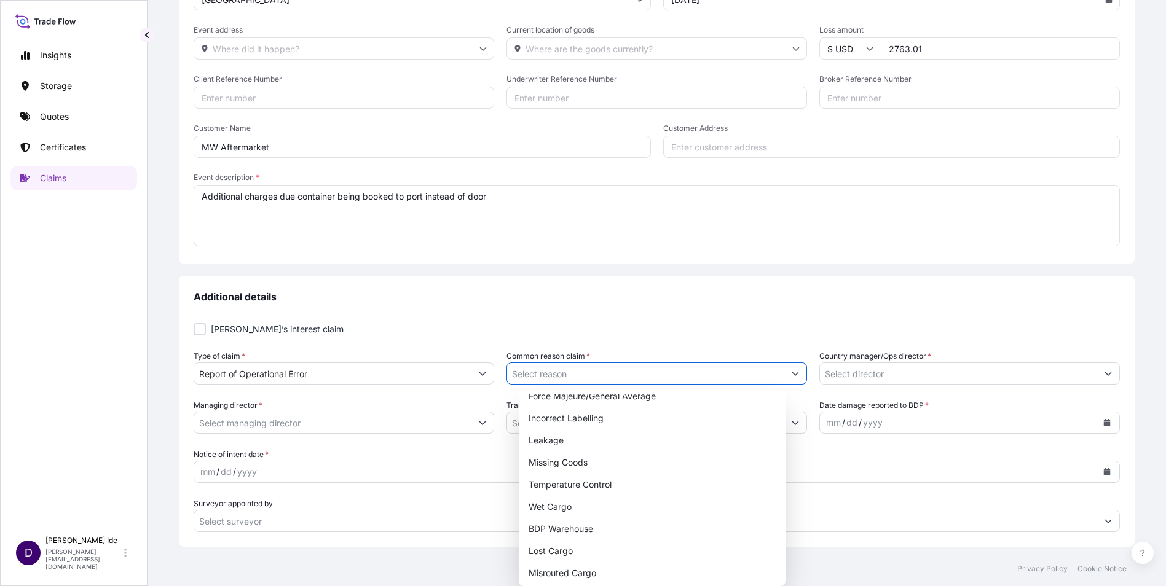
scroll to position [140, 0]
click at [585, 548] on div "Misrouted Cargo" at bounding box center [652, 553] width 256 height 22
type input "Misrouted Cargo"
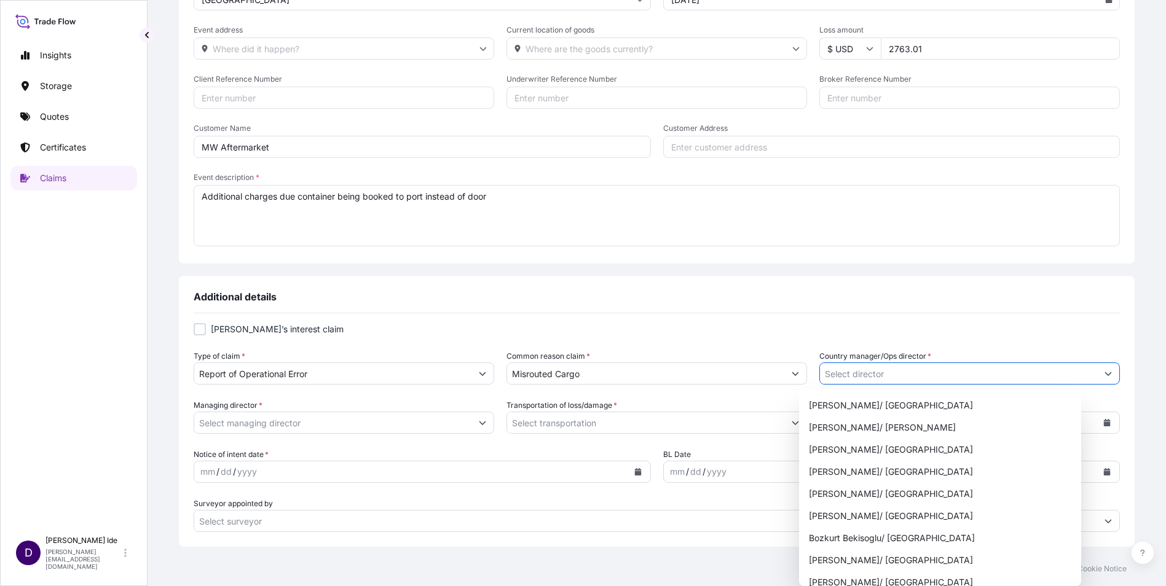
click at [1097, 374] on button "Show suggestions" at bounding box center [1108, 374] width 22 height 22
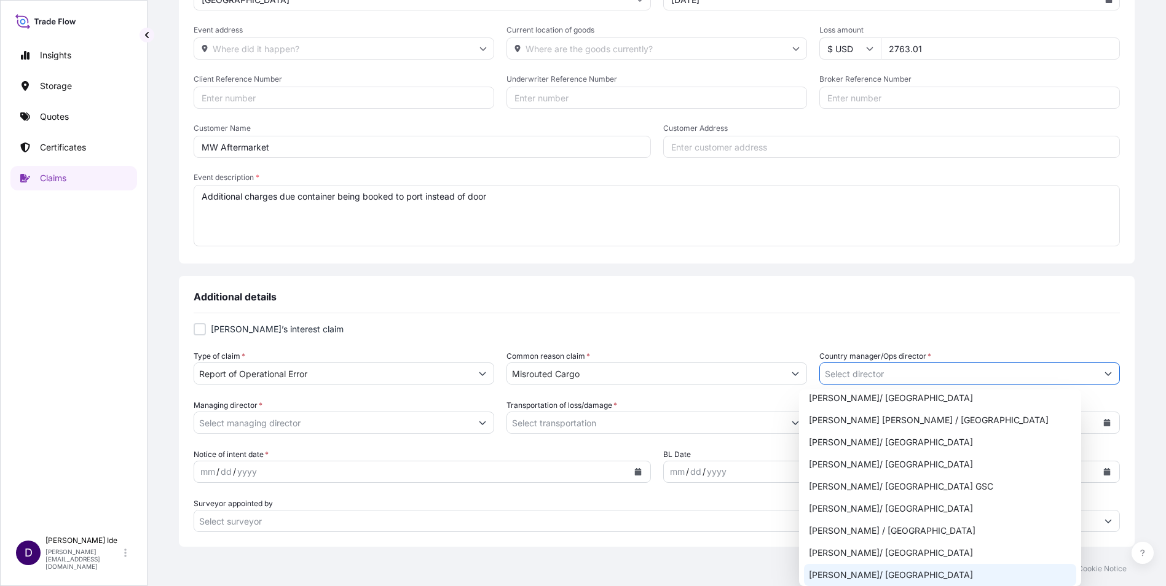
click at [859, 573] on div "[PERSON_NAME]/ [GEOGRAPHIC_DATA]" at bounding box center [940, 575] width 272 height 22
type input "[PERSON_NAME]/ [GEOGRAPHIC_DATA]"
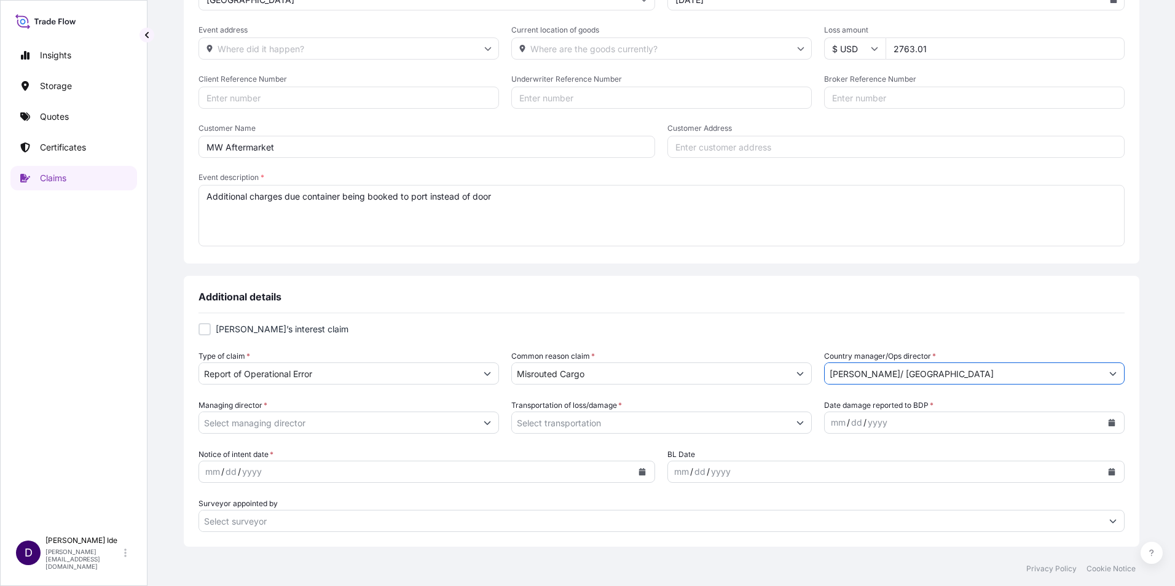
click at [303, 422] on input "Managing director *" at bounding box center [337, 423] width 277 height 22
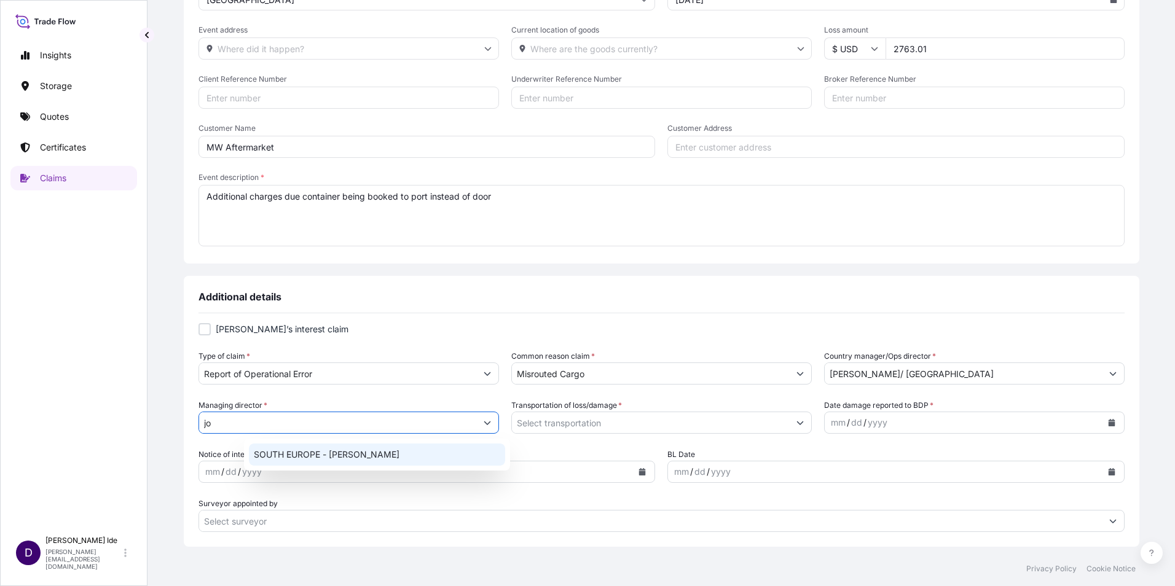
click at [319, 458] on div "SOUTH EUROPE - [PERSON_NAME]" at bounding box center [377, 455] width 256 height 22
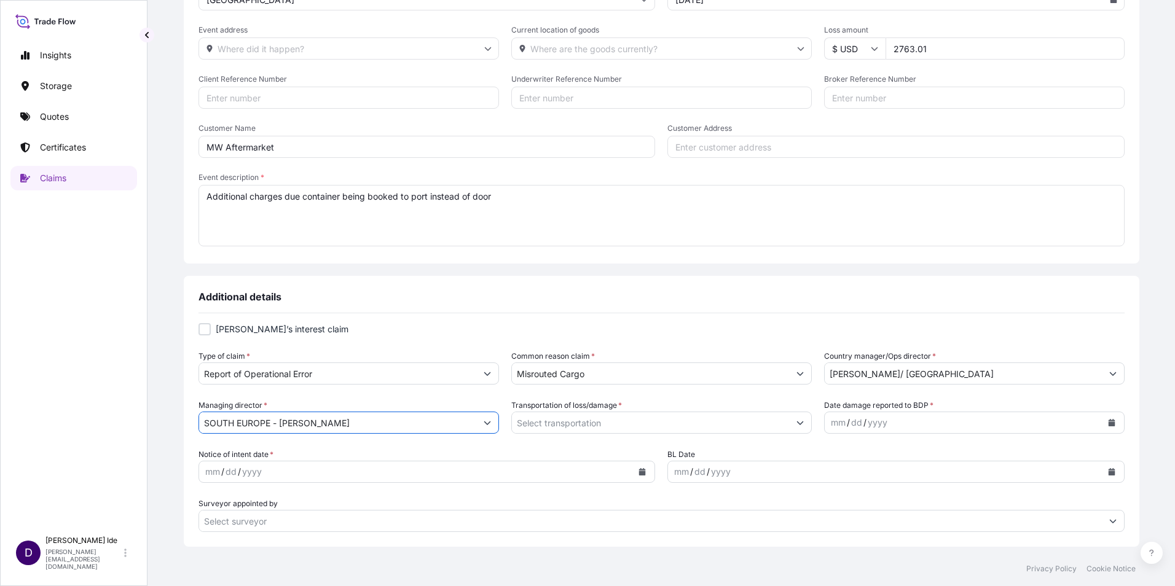
type input "SOUTH EUROPE - [PERSON_NAME]"
click at [797, 423] on icon "Show suggestions" at bounding box center [800, 422] width 7 height 7
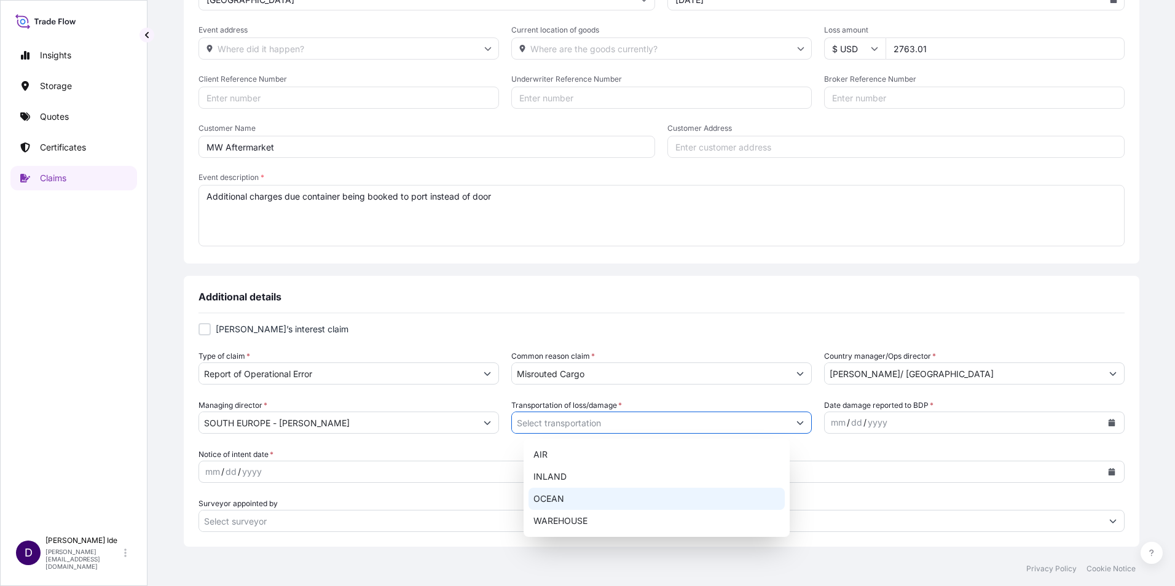
click at [587, 492] on div "OCEAN" at bounding box center [657, 499] width 256 height 22
type input "OCEAN"
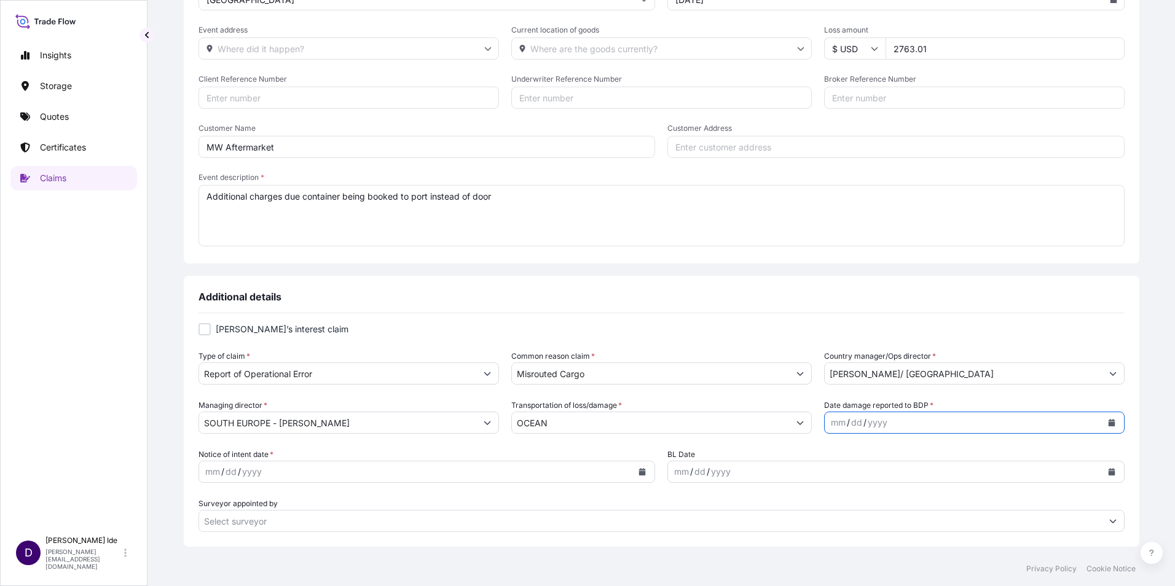
click at [1108, 422] on icon "Calendar" at bounding box center [1111, 422] width 7 height 7
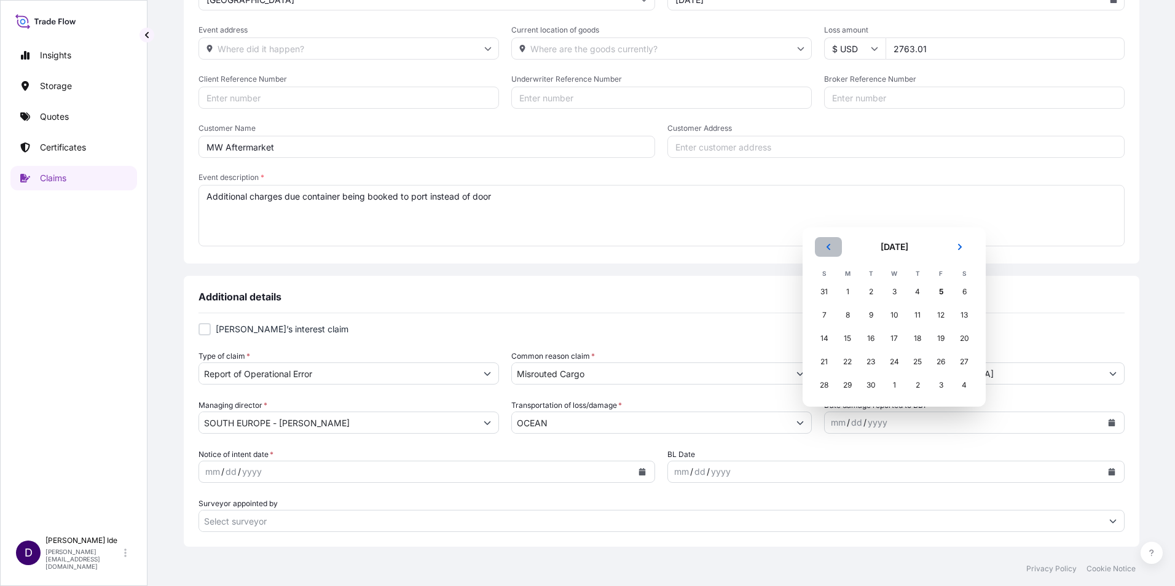
click at [824, 250] on button "Previous" at bounding box center [828, 247] width 27 height 20
click at [824, 250] on th "S" at bounding box center [824, 250] width 23 height 14
click at [823, 245] on th "S" at bounding box center [824, 250] width 23 height 14
click at [827, 227] on icon "Previous" at bounding box center [828, 223] width 7 height 7
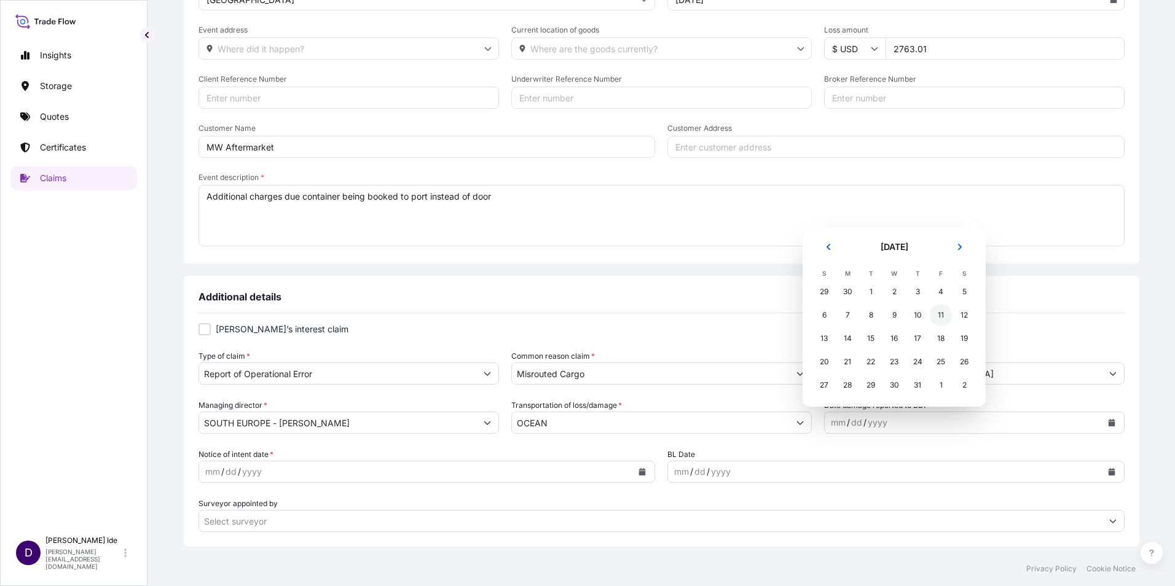
click at [942, 314] on div "11" at bounding box center [941, 315] width 22 height 22
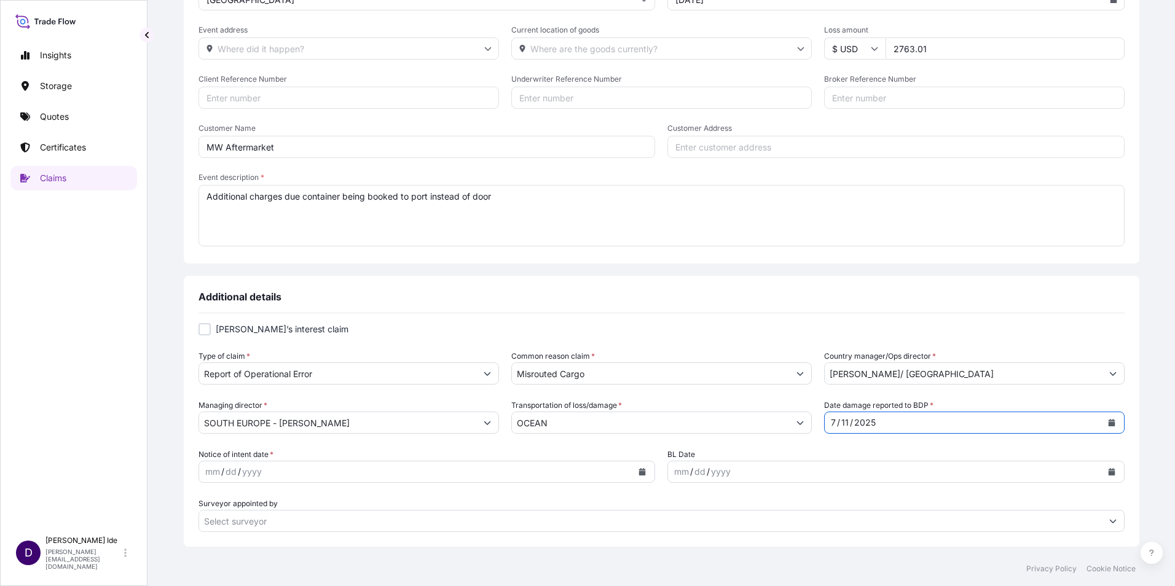
click at [639, 474] on icon "Calendar" at bounding box center [642, 471] width 7 height 7
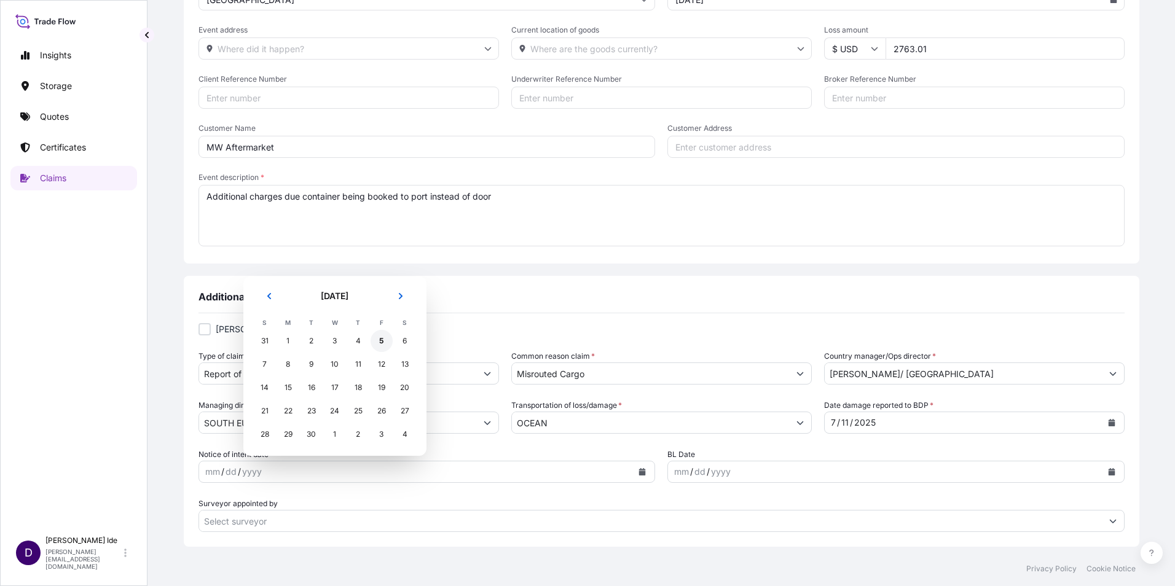
click at [385, 340] on div "5" at bounding box center [382, 341] width 22 height 22
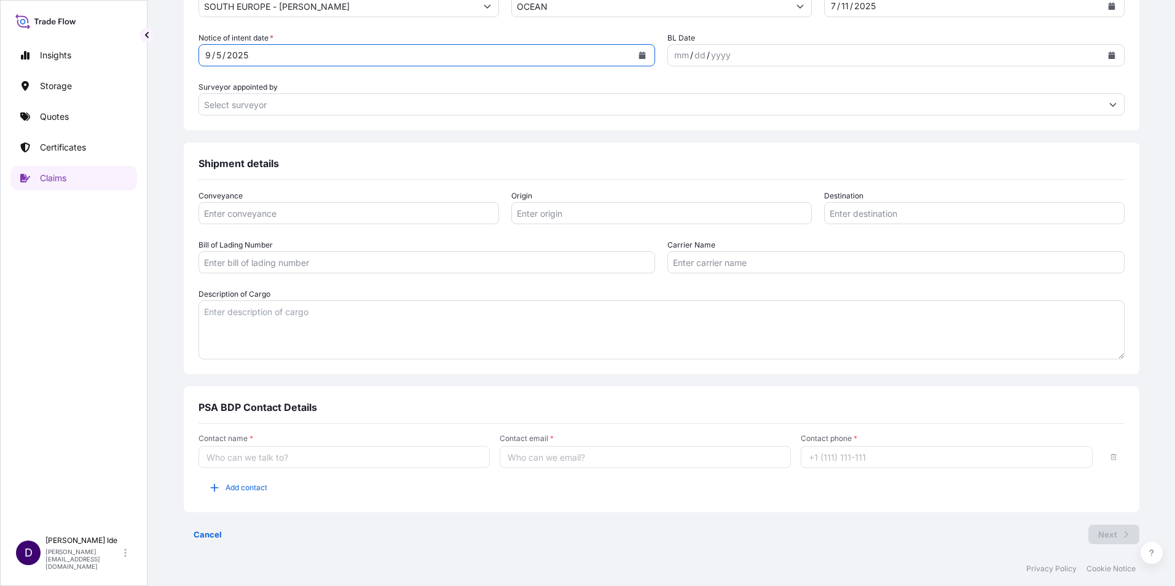
scroll to position [604, 0]
click at [282, 457] on input "Contact name *" at bounding box center [344, 455] width 291 height 22
type input "[PERSON_NAME]"
type input "[PERSON_NAME][EMAIL_ADDRESS][DOMAIN_NAME]"
type input "12156298934"
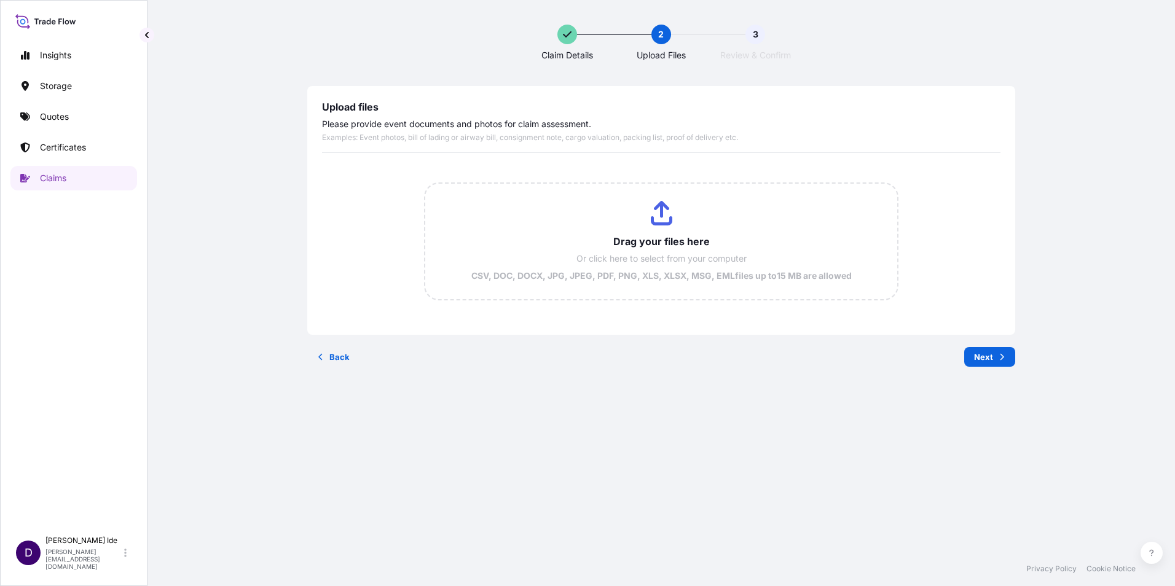
scroll to position [0, 0]
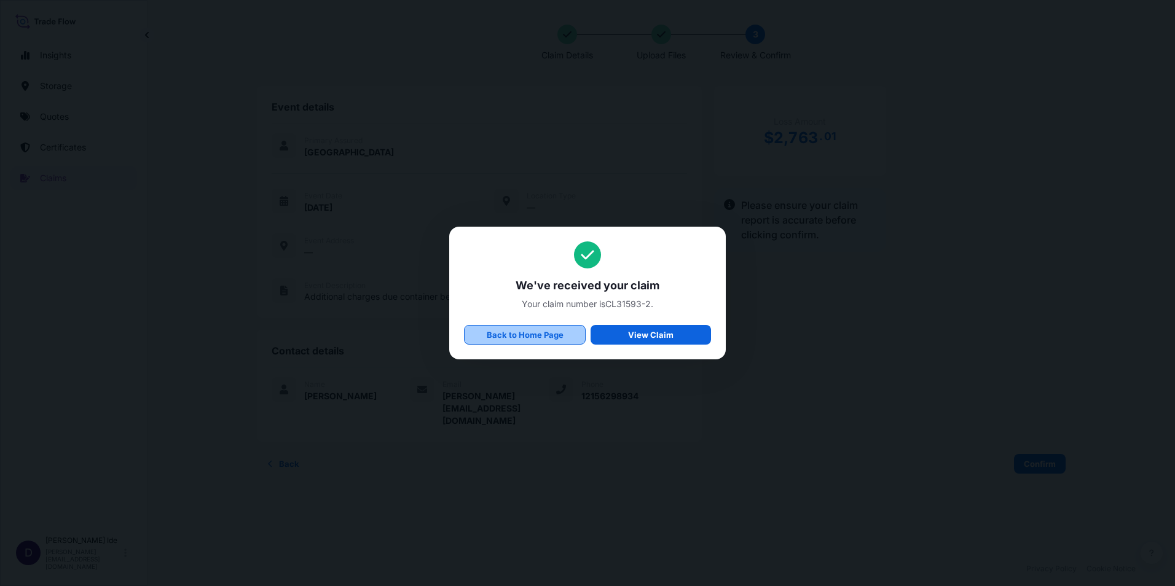
click at [549, 334] on p "Back to Home Page" at bounding box center [525, 335] width 77 height 12
